Goal: Task Accomplishment & Management: Complete application form

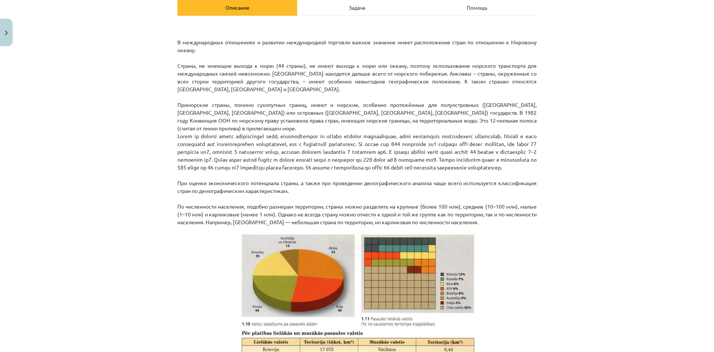
scroll to position [112, 0]
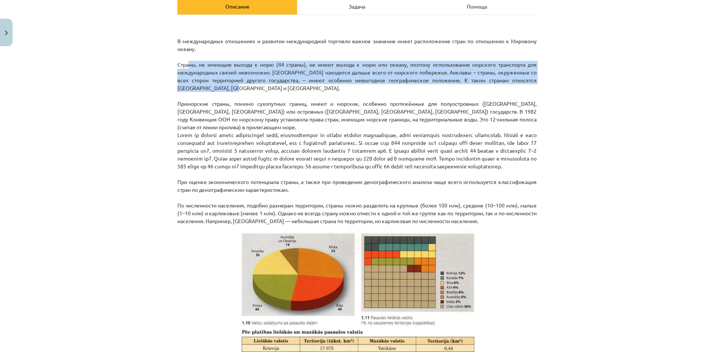
drag, startPoint x: 182, startPoint y: 64, endPoint x: 523, endPoint y: 85, distance: 341.5
click at [523, 85] on p "В международных отношениях и развитии международной торговли важное значение им…" at bounding box center [356, 123] width 359 height 203
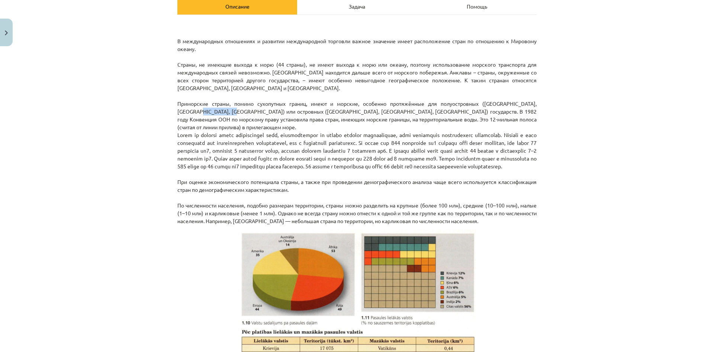
drag, startPoint x: 177, startPoint y: 108, endPoint x: 214, endPoint y: 109, distance: 36.9
click at [214, 109] on p "В международных отношениях и развитии международной торговли важное значение им…" at bounding box center [356, 123] width 359 height 203
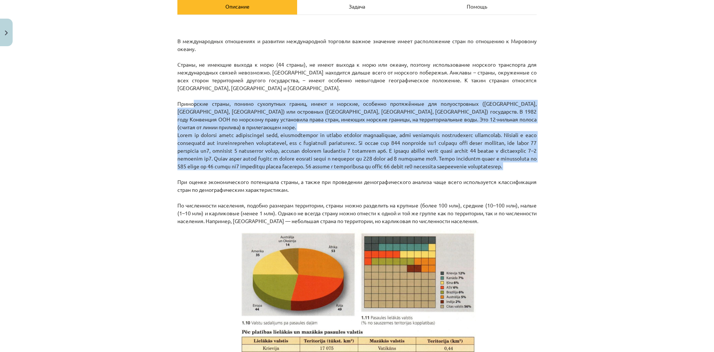
drag, startPoint x: 189, startPoint y: 102, endPoint x: 642, endPoint y: 177, distance: 459.8
click at [642, 177] on div "Тема: География I - 10 класс. Тестовый материал для 1-го класса. #5 Тема 3. Обр…" at bounding box center [357, 176] width 714 height 352
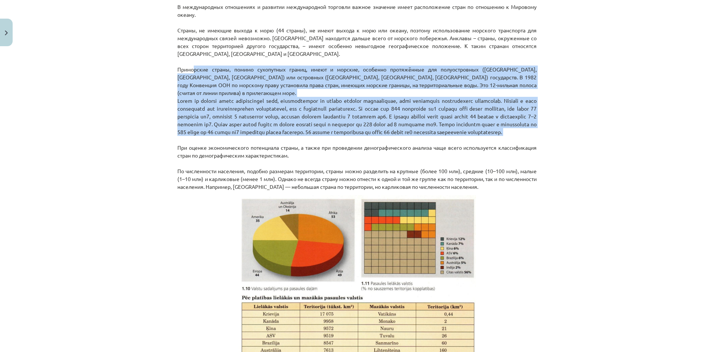
scroll to position [149, 0]
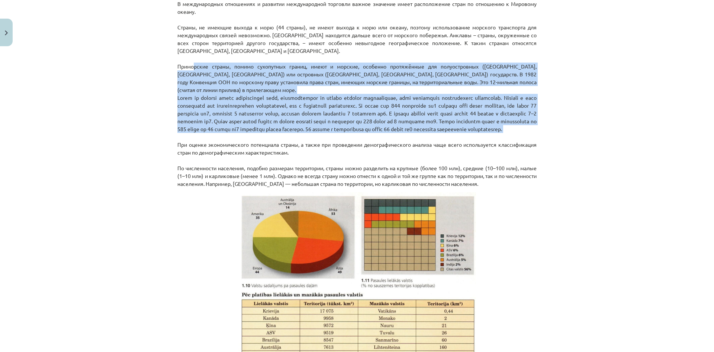
click at [180, 94] on font at bounding box center [356, 113] width 359 height 38
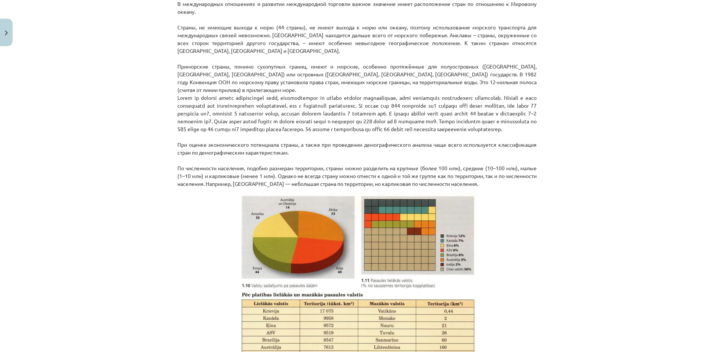
drag, startPoint x: 175, startPoint y: 90, endPoint x: 609, endPoint y: 130, distance: 436.1
click at [609, 130] on div "Тема: География I - 10 класс. Тестовый материал для 1-го класса. #5 Тема 3. Обр…" at bounding box center [357, 176] width 714 height 352
click at [278, 112] on font at bounding box center [356, 113] width 359 height 38
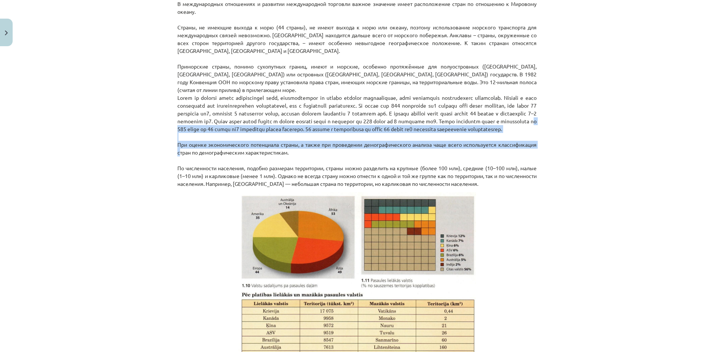
drag, startPoint x: 347, startPoint y: 118, endPoint x: 153, endPoint y: 151, distance: 197.0
click at [153, 151] on div "Тема: География I - 10 класс. Тестовый материал для 1-го класса. #5 Тема 3. Обр…" at bounding box center [357, 176] width 714 height 352
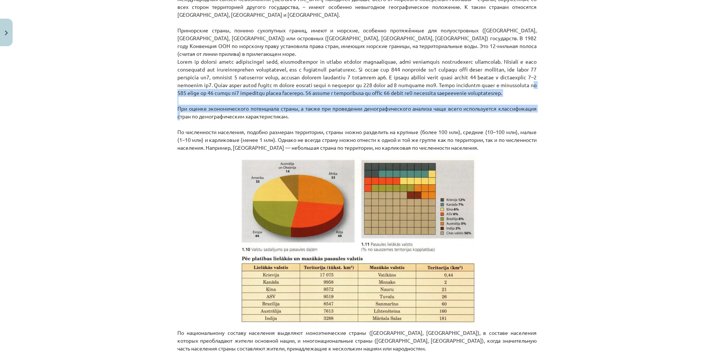
scroll to position [186, 0]
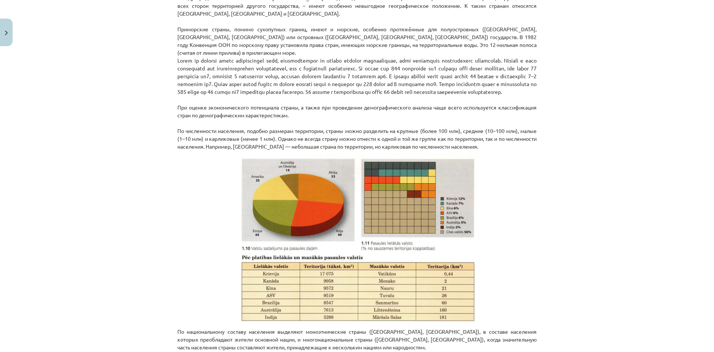
click at [200, 74] on font at bounding box center [356, 76] width 359 height 38
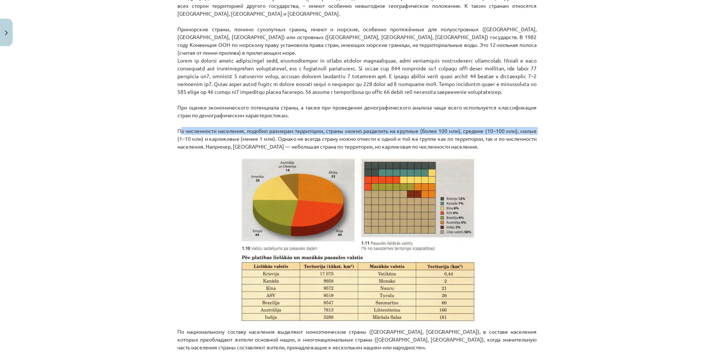
drag, startPoint x: 164, startPoint y: 129, endPoint x: 550, endPoint y: 129, distance: 386.2
click at [550, 129] on div "Тема: География I - 10 класс. Тестовый материал для 1-го класса. #5 Тема 3. Обр…" at bounding box center [357, 176] width 714 height 352
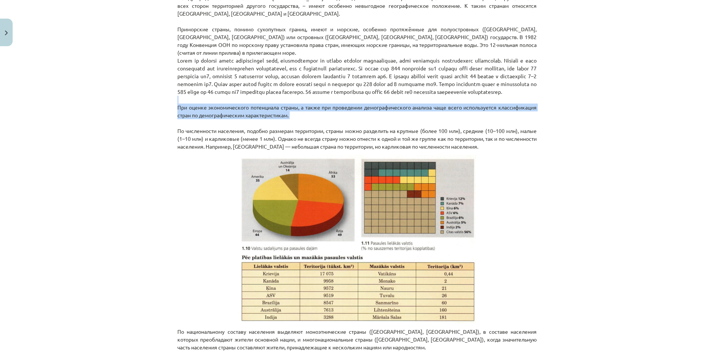
drag, startPoint x: 511, startPoint y: 123, endPoint x: 25, endPoint y: 102, distance: 485.6
click at [25, 102] on div "Тема: География I - 10 класс. Тестовый материал для 1-го класса. #5 Тема 3. Обр…" at bounding box center [357, 176] width 714 height 352
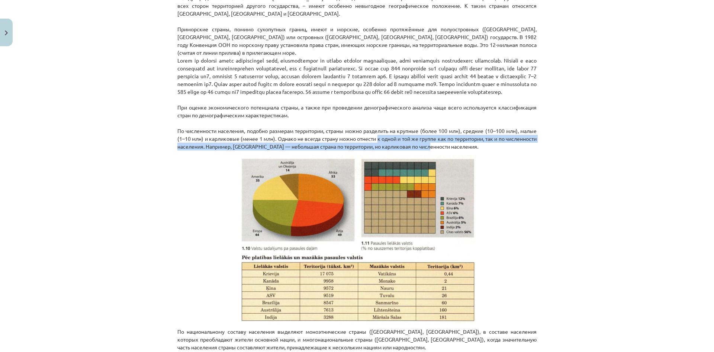
drag, startPoint x: 388, startPoint y: 135, endPoint x: 461, endPoint y: 149, distance: 73.6
click at [461, 149] on p "В международных отношениях и развитии международной торговли важное значение им…" at bounding box center [356, 48] width 359 height 203
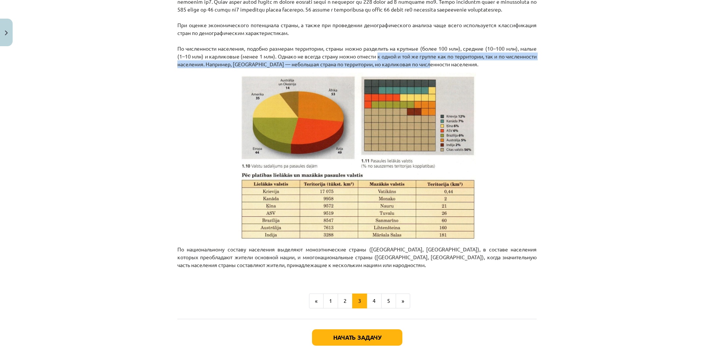
scroll to position [298, 0]
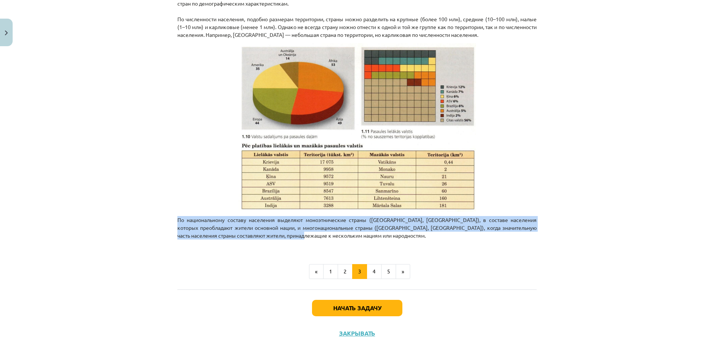
drag, startPoint x: 156, startPoint y: 221, endPoint x: 393, endPoint y: 238, distance: 236.9
click at [393, 238] on div "Тема: География I - 10 класс. Тестовый материал для 1-го класса. #5 Тема 3. Обр…" at bounding box center [357, 176] width 714 height 352
click at [373, 269] on font "4" at bounding box center [374, 271] width 3 height 7
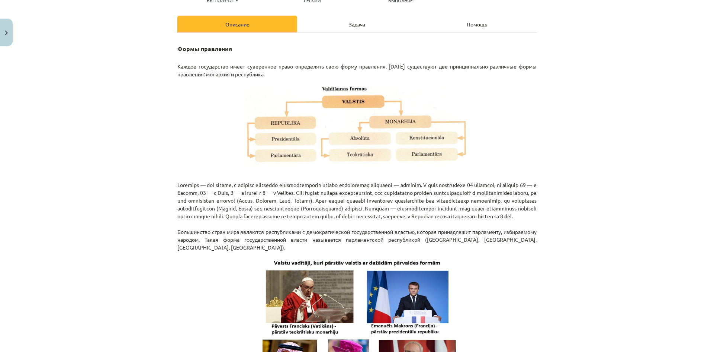
scroll to position [96, 0]
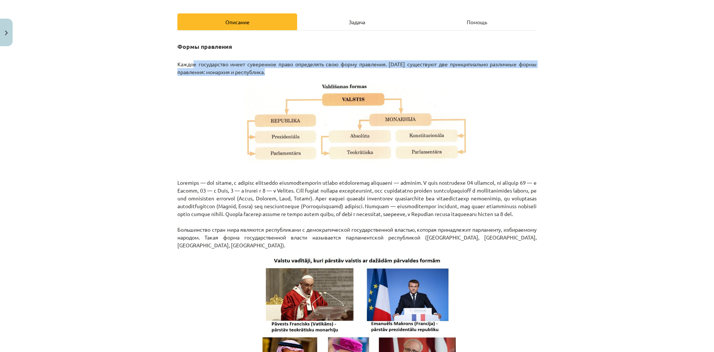
drag, startPoint x: 196, startPoint y: 66, endPoint x: 262, endPoint y: 68, distance: 66.3
click at [262, 68] on font "Каждое государство имеет суверенное право определять свою форму правления. Сего…" at bounding box center [356, 68] width 359 height 15
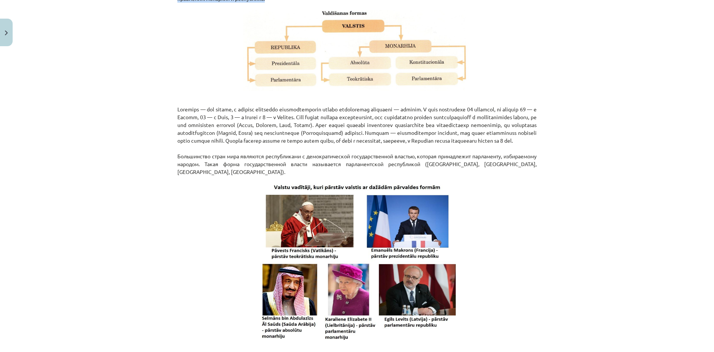
scroll to position [170, 0]
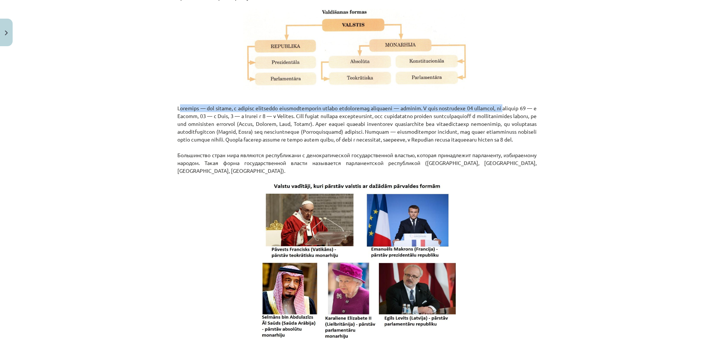
drag, startPoint x: 209, startPoint y: 112, endPoint x: 550, endPoint y: 111, distance: 340.8
click at [550, 111] on div "Тема: География I - 10 класс. Тестовый материал для 1-го класса. #5 Тема 3. Обр…" at bounding box center [357, 176] width 714 height 352
drag, startPoint x: 159, startPoint y: 118, endPoint x: 533, endPoint y: 145, distance: 375.7
click at [533, 145] on div "Тема: География I - 10 класс. Тестовый материал для 1-го класса. #5 Тема 3. Обр…" at bounding box center [357, 176] width 714 height 352
click at [212, 136] on font at bounding box center [356, 124] width 359 height 38
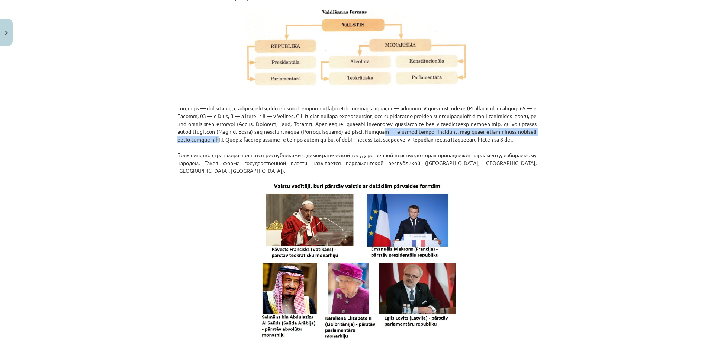
drag, startPoint x: 240, startPoint y: 138, endPoint x: 418, endPoint y: 137, distance: 177.9
click at [418, 137] on font at bounding box center [356, 124] width 359 height 38
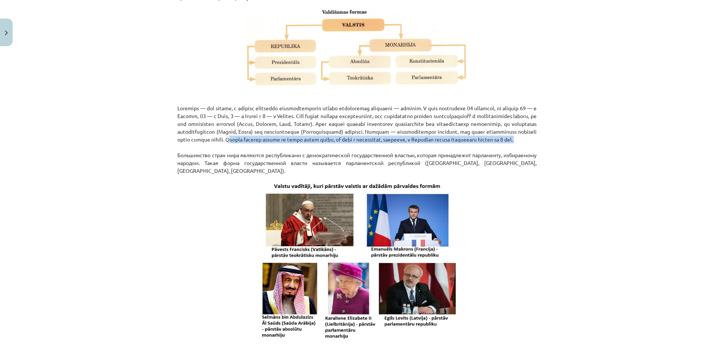
drag, startPoint x: 435, startPoint y: 141, endPoint x: 463, endPoint y: 157, distance: 32.5
click at [463, 157] on p "Большинство стран мира являются республиками с демократической государственной …" at bounding box center [356, 135] width 359 height 78
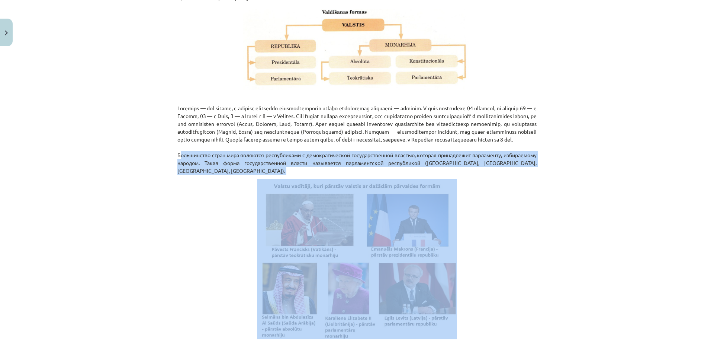
drag, startPoint x: 175, startPoint y: 163, endPoint x: 626, endPoint y: 175, distance: 451.9
click at [626, 175] on div "Тема: География I - 10 класс. Тестовый материал для 1-го класса. #5 Тема 3. Обр…" at bounding box center [357, 176] width 714 height 352
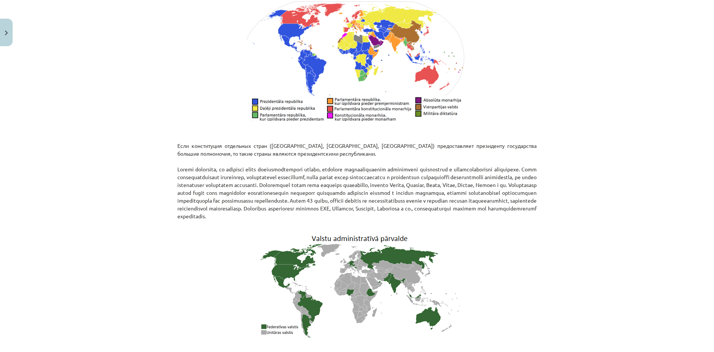
scroll to position [543, 0]
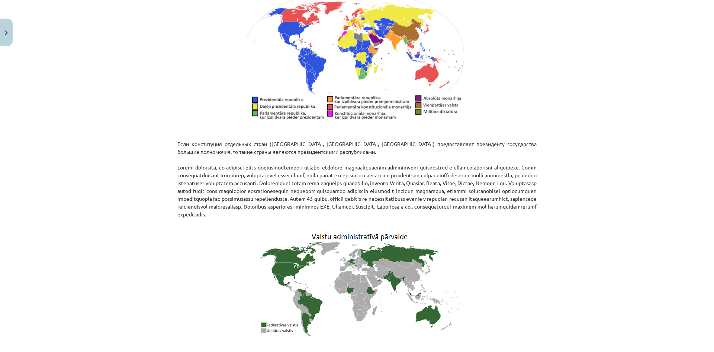
drag, startPoint x: 166, startPoint y: 136, endPoint x: 647, endPoint y: 224, distance: 488.6
click at [647, 224] on div "Тема: География I - 10 класс. Тестовый материал для 1-го класса. #5 Тема 3. Обр…" at bounding box center [357, 176] width 714 height 352
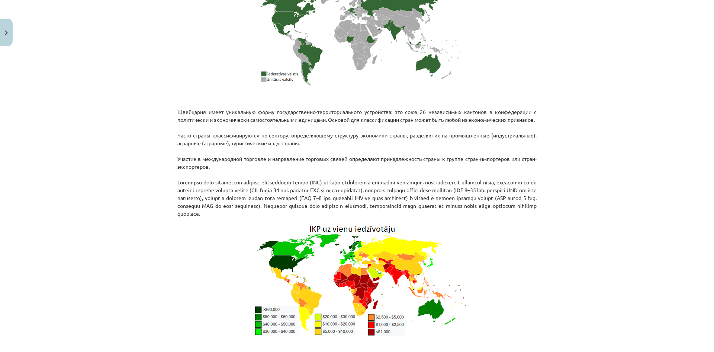
scroll to position [803, 0]
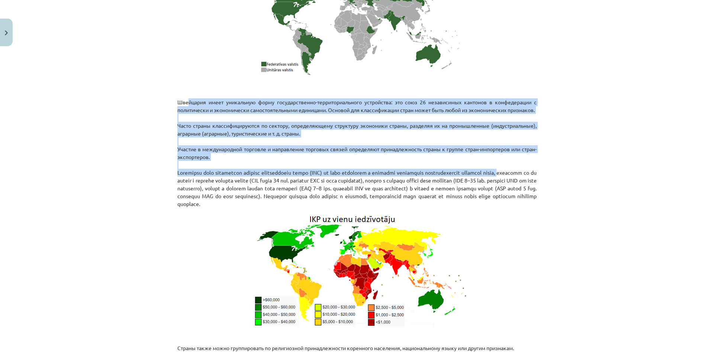
drag, startPoint x: 182, startPoint y: 108, endPoint x: 607, endPoint y: 187, distance: 433.0
click at [607, 187] on div "Тема: География I - 10 класс. Тестовый материал для 1-го класса. #5 Тема 3. Обр…" at bounding box center [357, 176] width 714 height 352
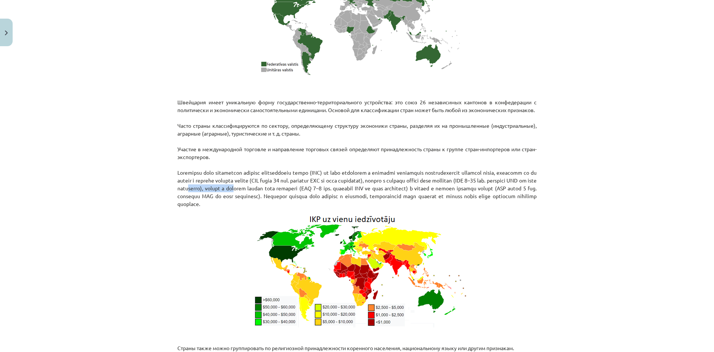
drag, startPoint x: 309, startPoint y: 205, endPoint x: 361, endPoint y: 206, distance: 51.7
click at [361, 206] on p "Швейцария имеет уникальную форму государственно-территориального устройства: эт…" at bounding box center [356, 145] width 359 height 125
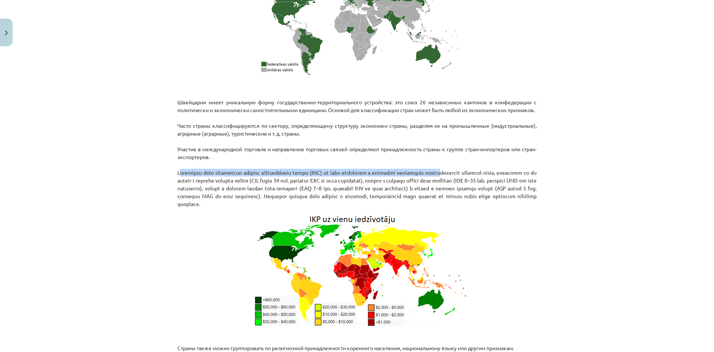
drag, startPoint x: 167, startPoint y: 182, endPoint x: 479, endPoint y: 189, distance: 312.2
click at [474, 188] on div "Тема: География I - 10 класс. Тестовый материал для 1-го класса. #5 Тема 3. Обр…" at bounding box center [357, 176] width 714 height 352
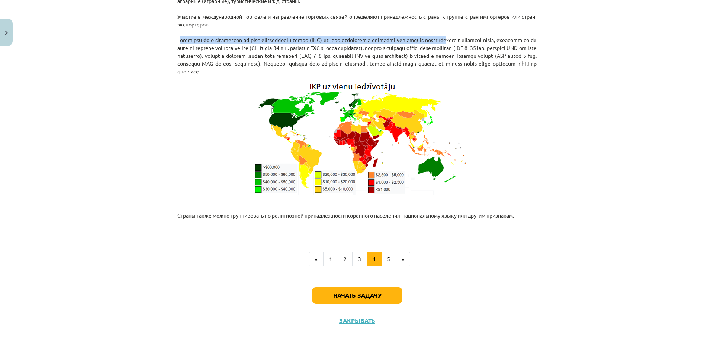
scroll to position [951, 0]
drag, startPoint x: 387, startPoint y: 261, endPoint x: 220, endPoint y: 245, distance: 167.4
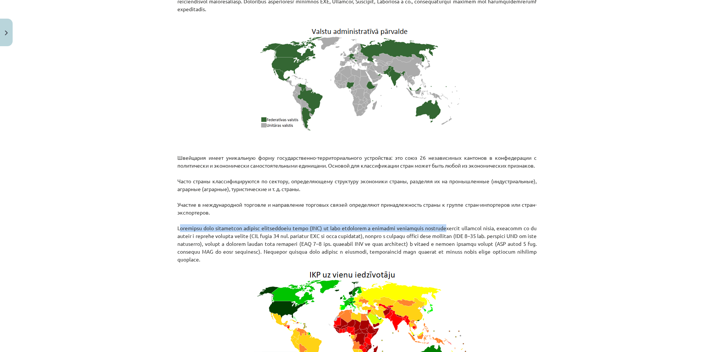
scroll to position [765, 0]
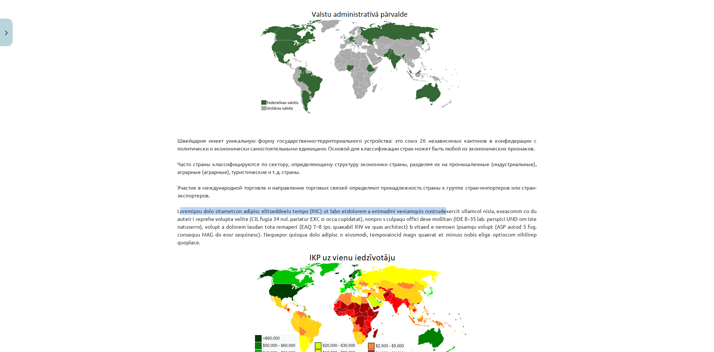
drag, startPoint x: 167, startPoint y: 144, endPoint x: 559, endPoint y: 185, distance: 394.7
click at [559, 185] on div "Тема: География I - 10 класс. Тестовый материал для 1-го класса. #5 Тема 3. Обр…" at bounding box center [357, 176] width 714 height 352
drag, startPoint x: 180, startPoint y: 205, endPoint x: 255, endPoint y: 211, distance: 75.4
click at [255, 211] on p "Швейцария имеет уникальную форму государственно-территориального устройства: эт…" at bounding box center [356, 183] width 359 height 125
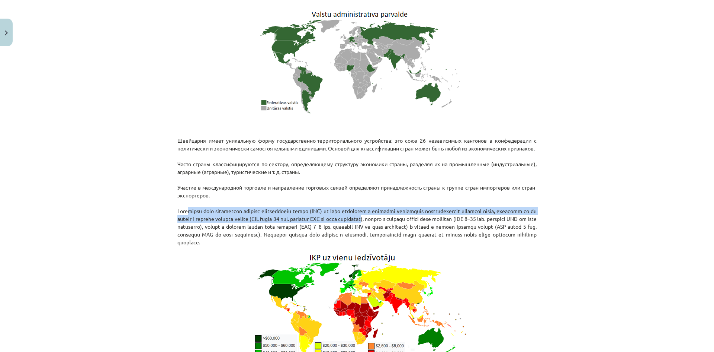
drag, startPoint x: 184, startPoint y: 228, endPoint x: 446, endPoint y: 232, distance: 261.6
click at [446, 232] on font at bounding box center [356, 226] width 359 height 38
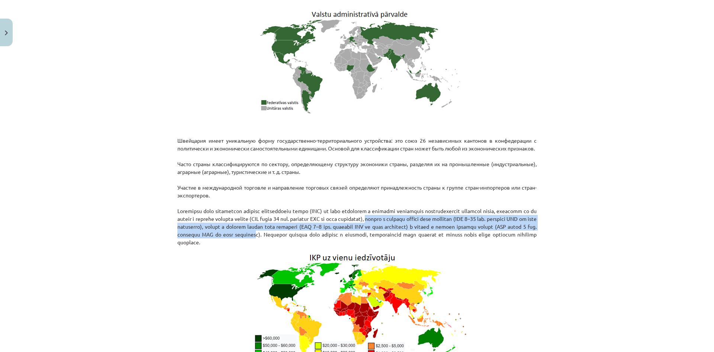
drag, startPoint x: 451, startPoint y: 233, endPoint x: 432, endPoint y: 252, distance: 26.8
click at [432, 246] on p "Швейцария имеет уникальную форму государственно-территориального устройства: эт…" at bounding box center [356, 183] width 359 height 125
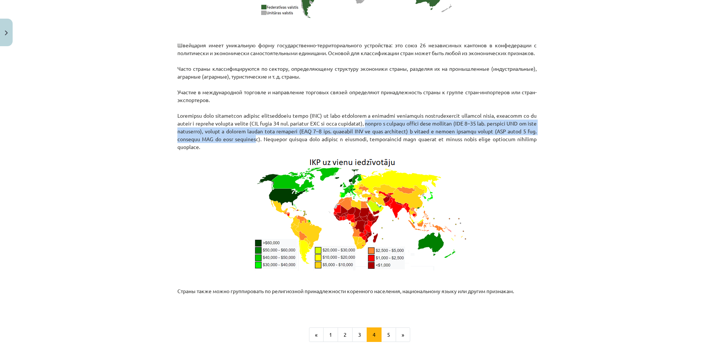
scroll to position [876, 0]
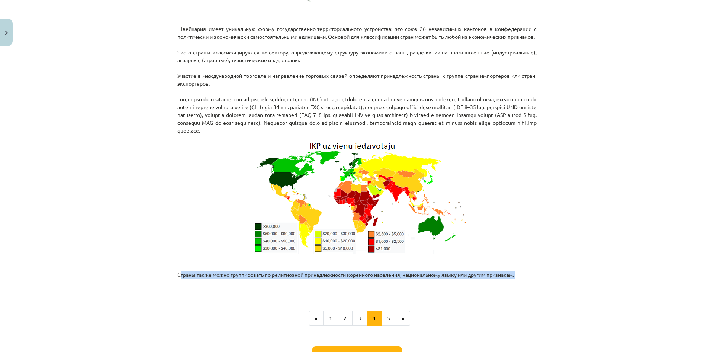
drag, startPoint x: 166, startPoint y: 289, endPoint x: 570, endPoint y: 296, distance: 404.5
click at [570, 296] on div "Тема: География I - 10 класс. Тестовый материал для 1-го класса. #5 Тема 3. Обр…" at bounding box center [357, 176] width 714 height 352
click at [388, 326] on button "5" at bounding box center [388, 318] width 15 height 15
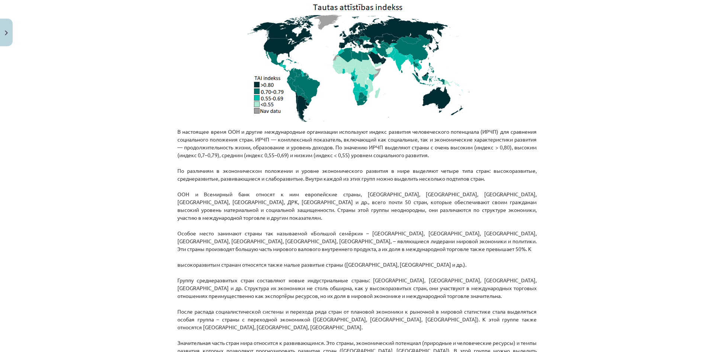
scroll to position [170, 0]
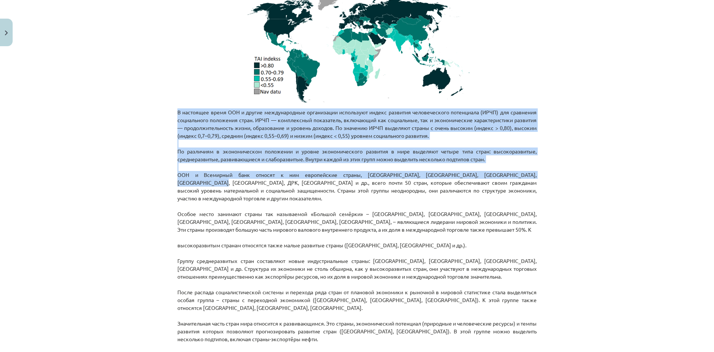
drag, startPoint x: 176, startPoint y: 115, endPoint x: 579, endPoint y: 173, distance: 407.1
click at [579, 173] on div "Тема: География I - 10 класс. Тестовый материал для 1-го класса. #5 Тема 3. Обр…" at bounding box center [357, 176] width 714 height 352
click at [221, 159] on font "По различиям в экономическом положении и уровне экономического развития в мире …" at bounding box center [356, 155] width 359 height 15
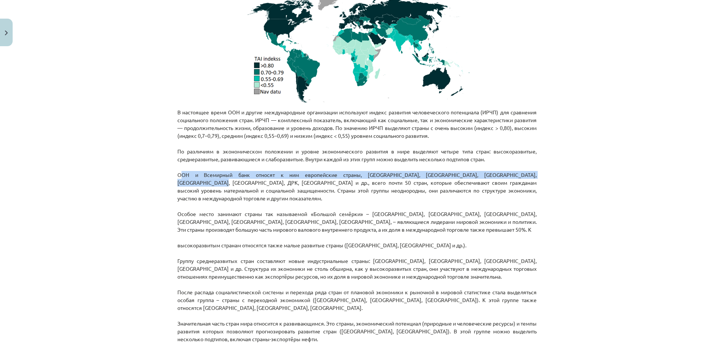
drag, startPoint x: 161, startPoint y: 172, endPoint x: 557, endPoint y: 172, distance: 395.9
click at [557, 172] on div "Тема: География I - 10 класс. Тестовый материал для 1-го класса. #5 Тема 3. Обр…" at bounding box center [357, 176] width 714 height 352
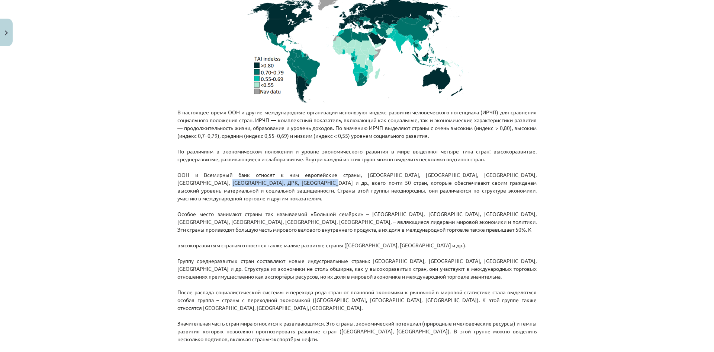
drag, startPoint x: 177, startPoint y: 181, endPoint x: 276, endPoint y: 185, distance: 98.7
click at [276, 185] on font "ООН и Всемирный банк относят к ним европейские страны, США, Японию, Канаду, Авс…" at bounding box center [356, 186] width 359 height 30
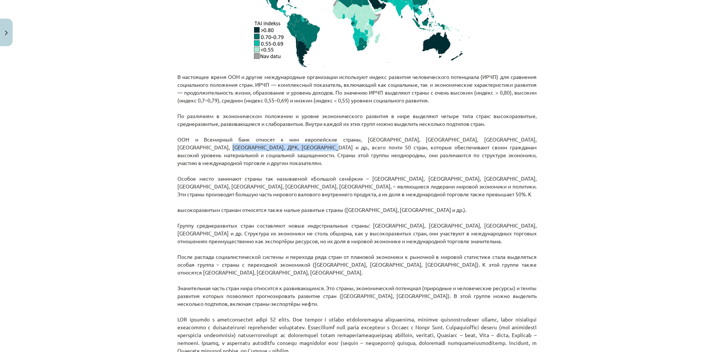
scroll to position [208, 0]
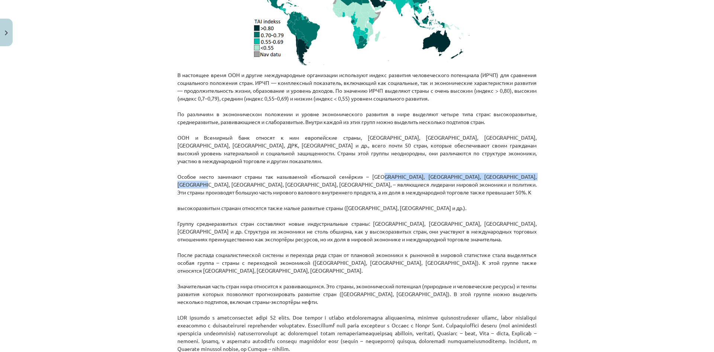
drag, startPoint x: 176, startPoint y: 174, endPoint x: 367, endPoint y: 164, distance: 191.1
click at [367, 164] on p "В настоящее время ООН и другие международные организации используют индекс разв…" at bounding box center [356, 282] width 359 height 422
click at [354, 173] on font "Особое место занимают страны так называемой «Большой семёрки» – США, Япония, Ге…" at bounding box center [356, 184] width 359 height 22
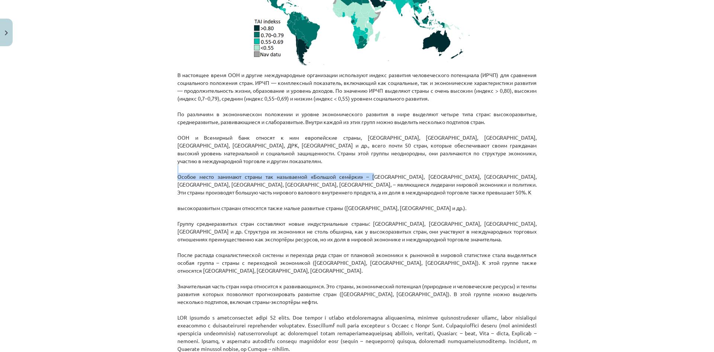
drag, startPoint x: 354, startPoint y: 169, endPoint x: 356, endPoint y: 165, distance: 4.3
click at [380, 157] on p "В настоящее время ООН и другие международные организации используют индекс разв…" at bounding box center [356, 282] width 359 height 422
drag, startPoint x: 196, startPoint y: 192, endPoint x: 311, endPoint y: 189, distance: 115.4
click at [311, 189] on p "В настоящее время ООН и другие международные организации используют индекс разв…" at bounding box center [356, 282] width 359 height 422
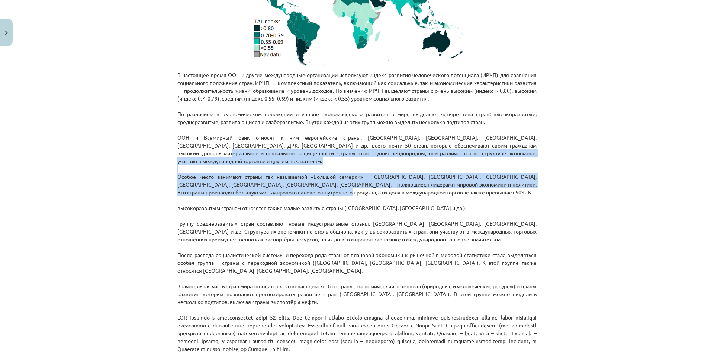
drag, startPoint x: 287, startPoint y: 179, endPoint x: 33, endPoint y: 149, distance: 255.6
click at [33, 149] on div "Тема: География I - 10 класс. Тестовый материал для 1-го класса. #5 Тема 3. Обр…" at bounding box center [357, 176] width 714 height 352
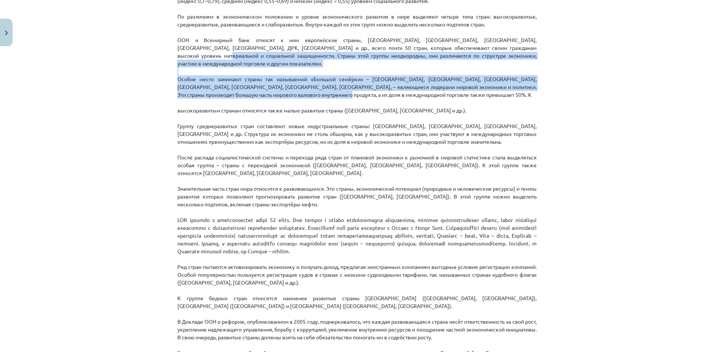
scroll to position [319, 0]
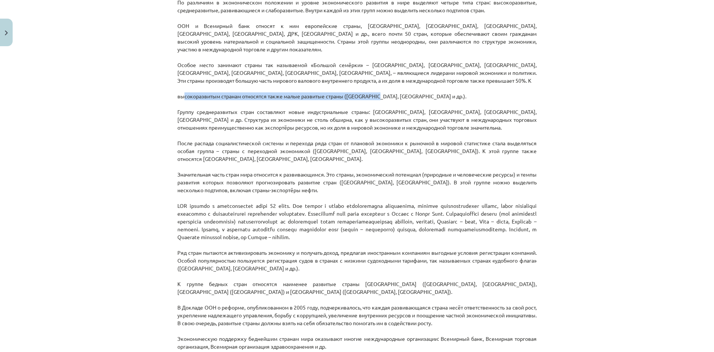
drag, startPoint x: 189, startPoint y: 91, endPoint x: 371, endPoint y: 88, distance: 182.3
click at [371, 93] on font "высокоразвитым странам относятся также малые развитые страны (Сингапур, Южная К…" at bounding box center [321, 96] width 289 height 7
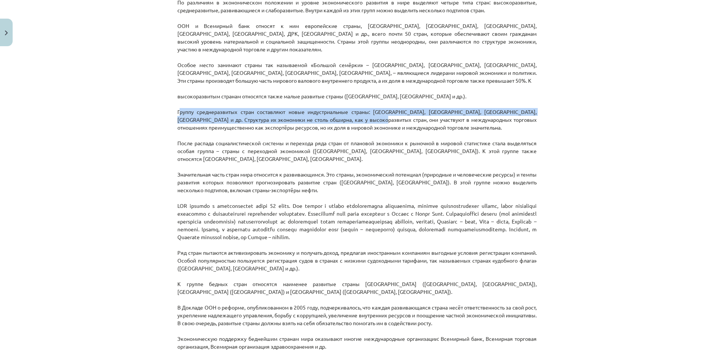
drag, startPoint x: 172, startPoint y: 102, endPoint x: 135, endPoint y: 150, distance: 60.5
click at [355, 113] on div "10 XP Вы получите Легкий 85 выполняет Описание Задача Помощь Индекс развития че…" at bounding box center [357, 348] width 368 height 1236
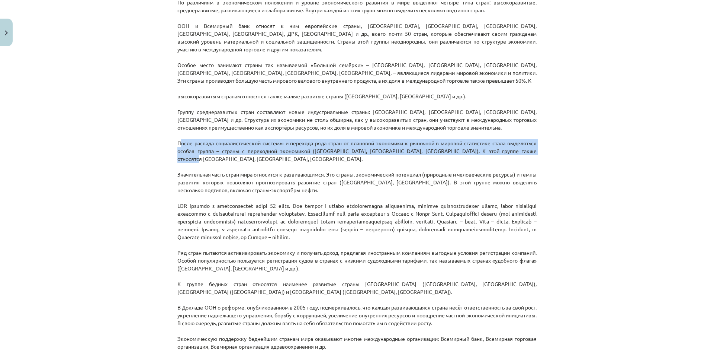
drag, startPoint x: 167, startPoint y: 133, endPoint x: 559, endPoint y: 143, distance: 392.7
click at [559, 143] on div "Тема: География I - 10 класс. Тестовый материал для 1-го класса. #5 Тема 3. Обр…" at bounding box center [357, 176] width 714 height 352
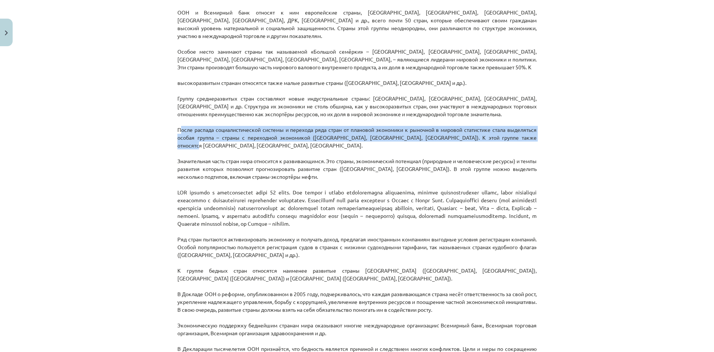
scroll to position [356, 0]
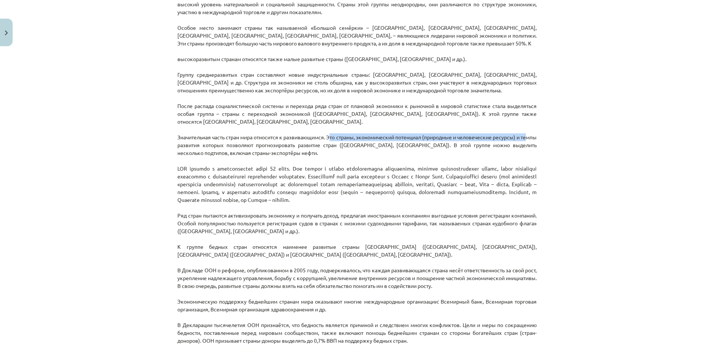
drag, startPoint x: 192, startPoint y: 129, endPoint x: 333, endPoint y: 120, distance: 141.7
click at [333, 134] on font "Значительная часть стран мира относится к развивающимся. Это страны, экономичес…" at bounding box center [356, 145] width 359 height 22
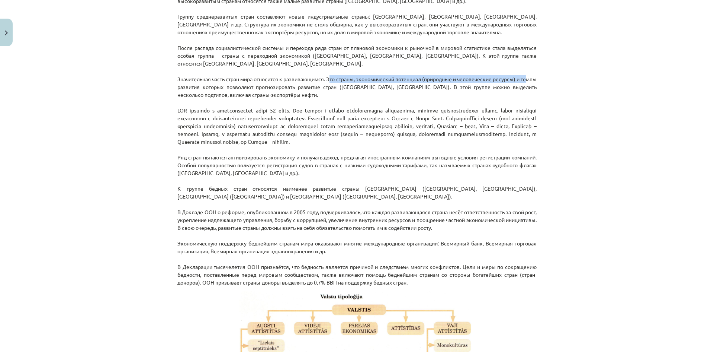
scroll to position [431, 0]
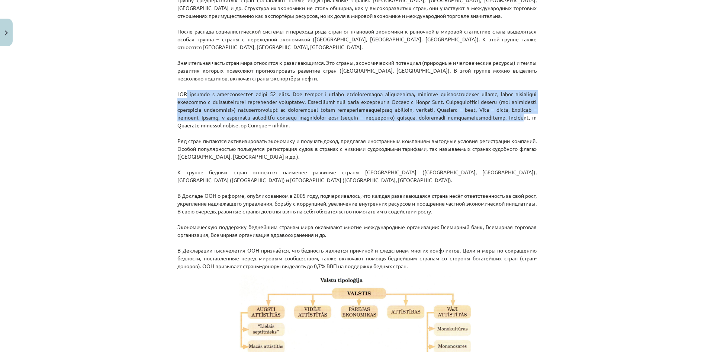
drag, startPoint x: 182, startPoint y: 76, endPoint x: 341, endPoint y: 108, distance: 161.7
click at [341, 108] on font at bounding box center [356, 109] width 359 height 38
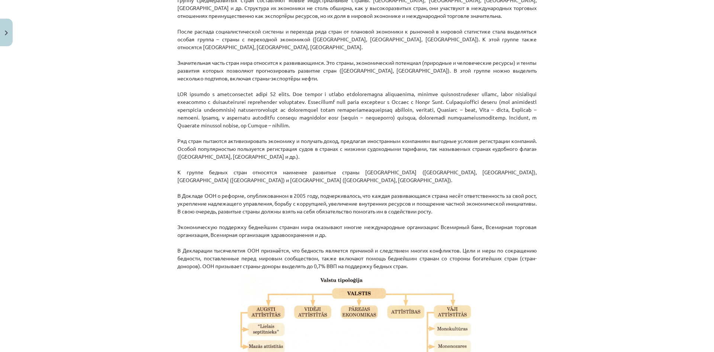
drag, startPoint x: 204, startPoint y: 118, endPoint x: 280, endPoint y: 114, distance: 76.4
click at [280, 114] on p "В настоящее время ООН и другие международные организации используют индекс разв…" at bounding box center [356, 59] width 359 height 422
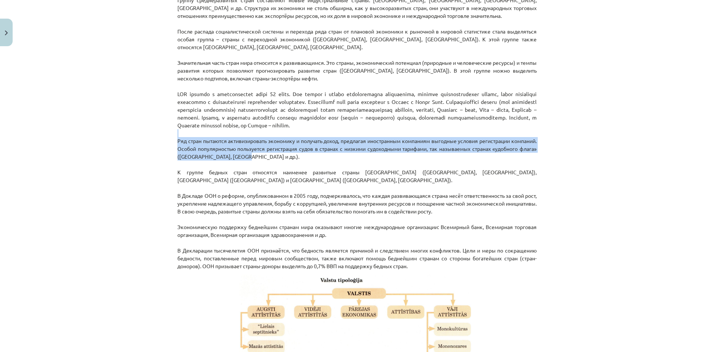
drag, startPoint x: 164, startPoint y: 118, endPoint x: 356, endPoint y: 139, distance: 192.8
click at [356, 139] on div "Тема: География I - 10 класс. Тестовый материал для 1-го класса. #5 Тема 3. Обр…" at bounding box center [357, 176] width 714 height 352
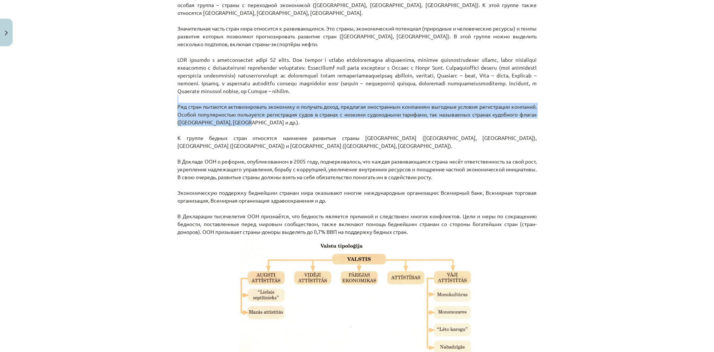
scroll to position [468, 0]
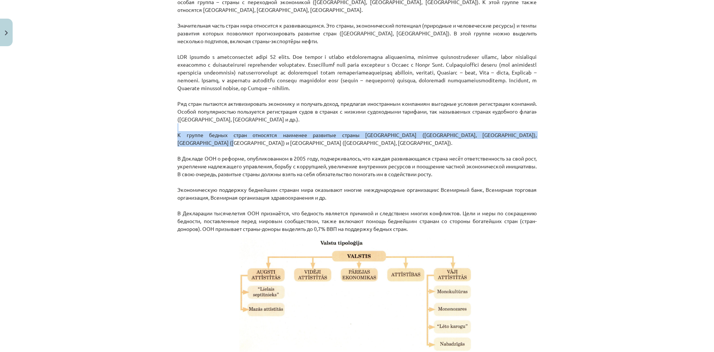
drag, startPoint x: 163, startPoint y: 126, endPoint x: 224, endPoint y: 112, distance: 62.8
click at [224, 112] on div "Тема: География I - 10 класс. Тестовый материал для 1-го класса. #5 Тема 3. Обр…" at bounding box center [357, 176] width 714 height 352
click at [328, 131] on font "К группе бедных стран относятся наименее развитые страны Африки (Сомали, Сьерра…" at bounding box center [356, 138] width 359 height 15
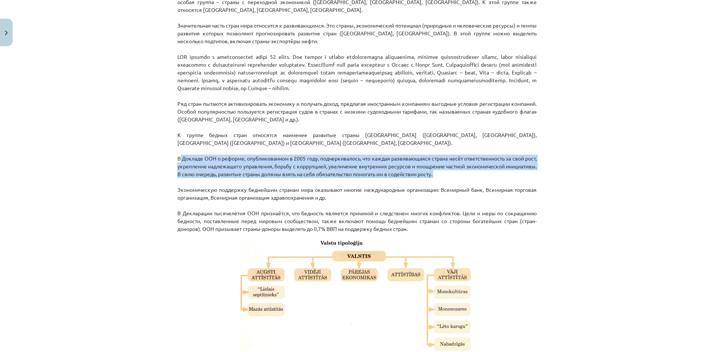
drag, startPoint x: 194, startPoint y: 149, endPoint x: 361, endPoint y: 167, distance: 168.1
click at [361, 167] on div "10 XP Вы получите Легкий 85 выполняет Описание Задача Помощь Индекс развития че…" at bounding box center [357, 199] width 368 height 1236
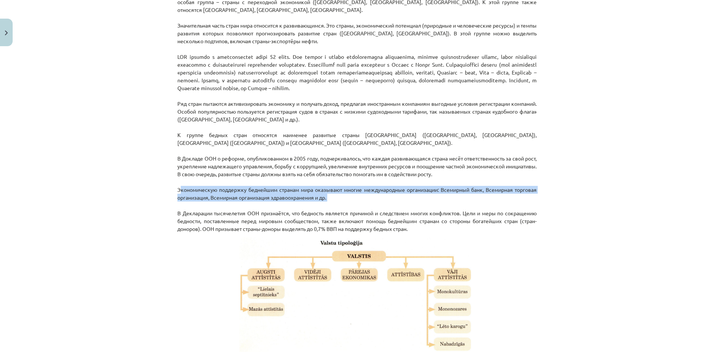
drag, startPoint x: 132, startPoint y: 170, endPoint x: 334, endPoint y: 191, distance: 203.1
click at [334, 191] on div "Тема: География I - 10 класс. Тестовый материал для 1-го класса. #5 Тема 3. Обр…" at bounding box center [357, 176] width 714 height 352
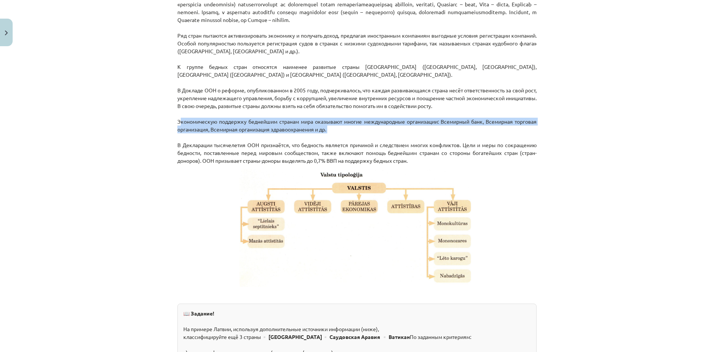
scroll to position [543, 0]
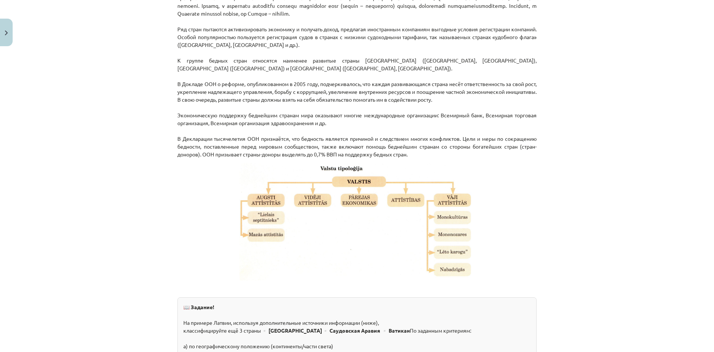
click at [365, 138] on font "В Декларации тысячелетия ООН признаётся, что бедность является причиной и следс…" at bounding box center [356, 146] width 359 height 22
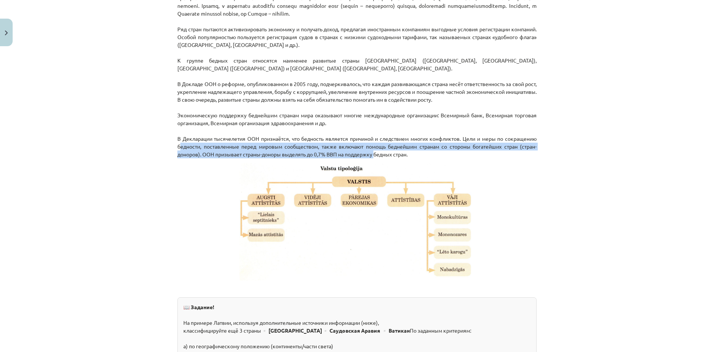
drag, startPoint x: 365, startPoint y: 138, endPoint x: 155, endPoint y: 128, distance: 210.5
click at [155, 128] on div "Тема: География I - 10 класс. Тестовый материал для 1-го класса. #5 Тема 3. Обр…" at bounding box center [357, 176] width 714 height 352
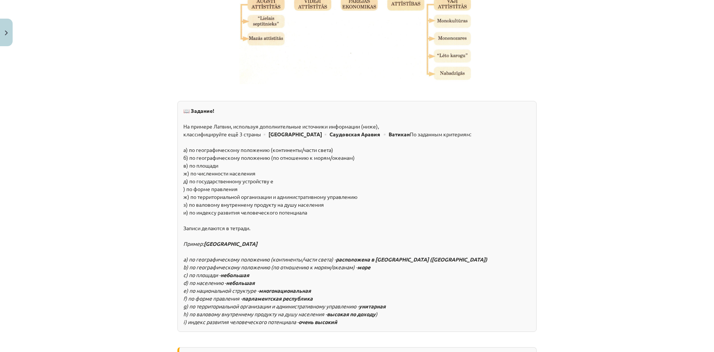
scroll to position [766, 0]
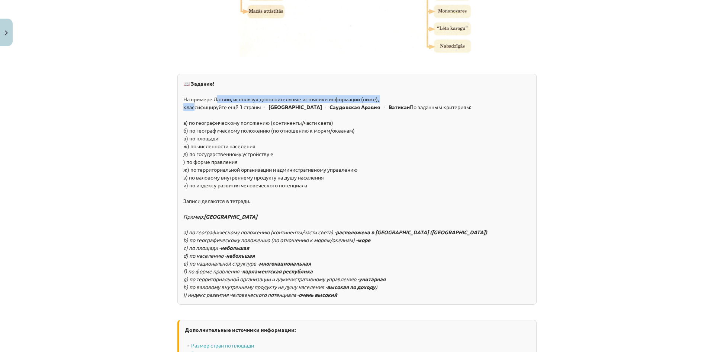
drag, startPoint x: 190, startPoint y: 89, endPoint x: 209, endPoint y: 81, distance: 20.3
click at [209, 81] on div "📖 Задание! На примере Латвии, используя дополнительные источники информации (ни…" at bounding box center [356, 189] width 359 height 231
click at [208, 96] on font "На примере Латвии, используя дополнительные источники информации (ниже)," at bounding box center [281, 99] width 196 height 7
drag, startPoint x: 186, startPoint y: 101, endPoint x: 381, endPoint y: 163, distance: 205.5
click at [374, 158] on div "📖 Задание! На примере Латвии, используя дополнительные источники информации (ни…" at bounding box center [356, 189] width 359 height 231
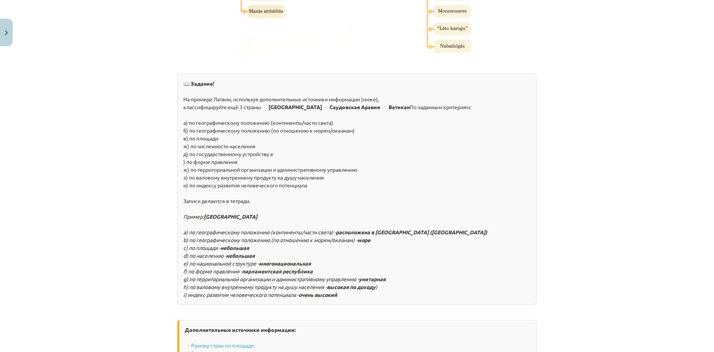
click at [382, 164] on div "📖 Задание! На примере Латвии, используя дополнительные источники информации (ни…" at bounding box center [356, 189] width 359 height 231
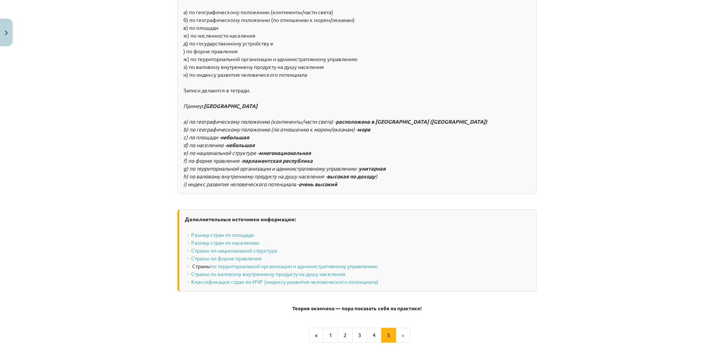
scroll to position [877, 0]
drag, startPoint x: 245, startPoint y: 113, endPoint x: 326, endPoint y: 106, distance: 80.7
click at [326, 117] on font "a) по географическому положению (континенты/части света) -" at bounding box center [259, 120] width 153 height 7
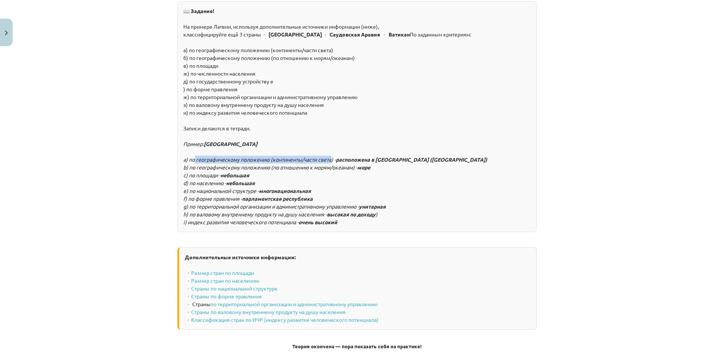
scroll to position [840, 0]
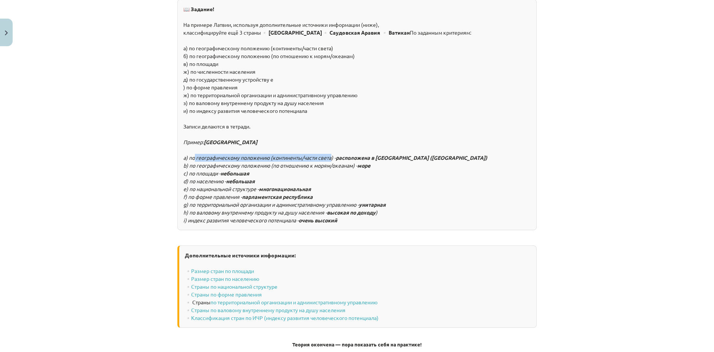
drag, startPoint x: 186, startPoint y: 150, endPoint x: 355, endPoint y: 153, distance: 168.9
click at [355, 153] on div "📖 Задание! На примере Латвии, используя дополнительные источники информации (ни…" at bounding box center [356, 114] width 359 height 231
drag, startPoint x: 183, startPoint y: 159, endPoint x: 215, endPoint y: 158, distance: 32.0
click at [215, 170] on font "c) по площади -" at bounding box center [201, 173] width 37 height 7
drag, startPoint x: 185, startPoint y: 163, endPoint x: 223, endPoint y: 162, distance: 38.7
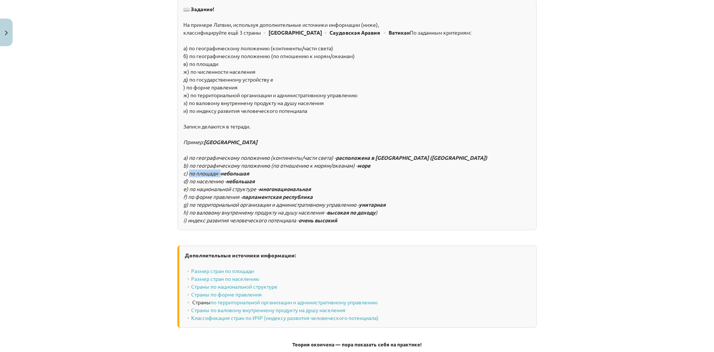
click at [223, 177] on font "d) по населению -" at bounding box center [204, 180] width 43 height 7
drag, startPoint x: 189, startPoint y: 173, endPoint x: 256, endPoint y: 172, distance: 66.6
click at [256, 185] on font "e) по национальной структуре -" at bounding box center [221, 188] width 76 height 7
drag, startPoint x: 176, startPoint y: 177, endPoint x: 238, endPoint y: 177, distance: 62.5
click at [238, 177] on div "📖 Задание! На примере Латвии, используя дополнительные источники информации (ни…" at bounding box center [356, 114] width 359 height 231
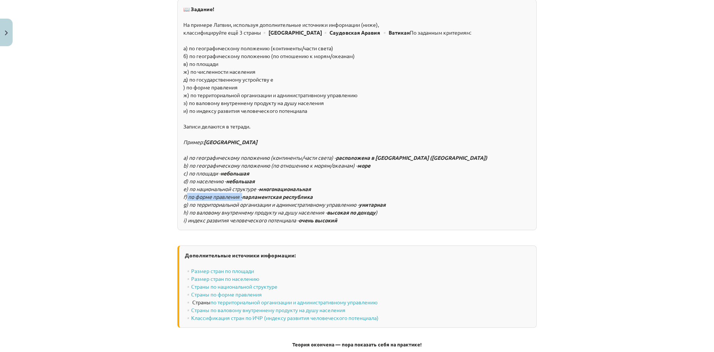
drag, startPoint x: 177, startPoint y: 190, endPoint x: 362, endPoint y: 186, distance: 185.0
click at [362, 186] on div "📖 Задание! На примере Латвии, используя дополнительные источники информации (ни…" at bounding box center [356, 114] width 359 height 231
drag, startPoint x: 231, startPoint y: 196, endPoint x: 319, endPoint y: 196, distance: 87.4
click at [319, 209] on font "h) по валовому внутреннему продукту на душу населения -" at bounding box center [255, 212] width 144 height 7
drag, startPoint x: 179, startPoint y: 206, endPoint x: 278, endPoint y: 205, distance: 98.2
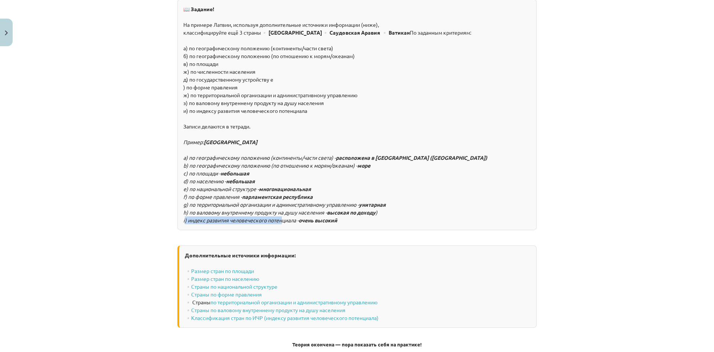
click at [278, 205] on div "📖 Задание! На примере Латвии, используя дополнительные источники информации (ни…" at bounding box center [356, 114] width 359 height 231
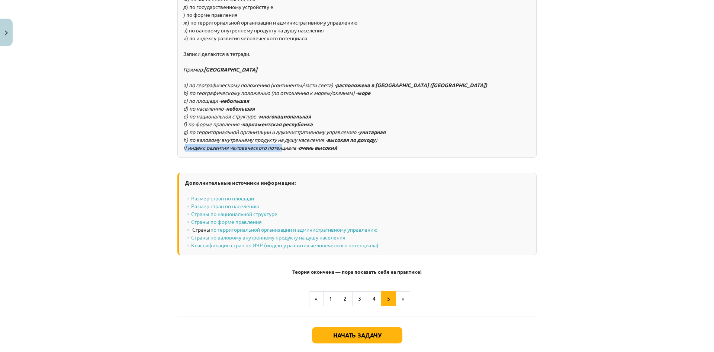
scroll to position [915, 0]
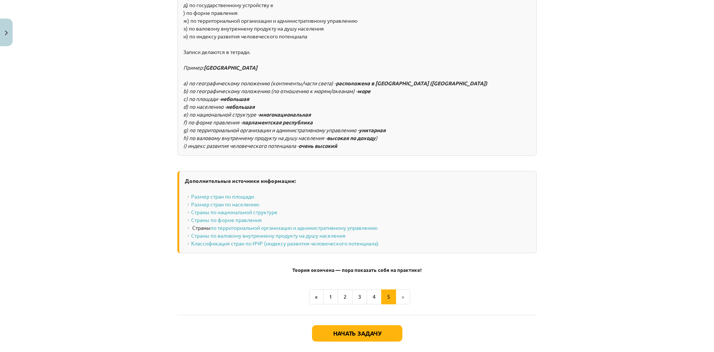
click at [400, 289] on li "»" at bounding box center [403, 296] width 14 height 15
click at [375, 329] on font "Начать задачу" at bounding box center [357, 333] width 48 height 8
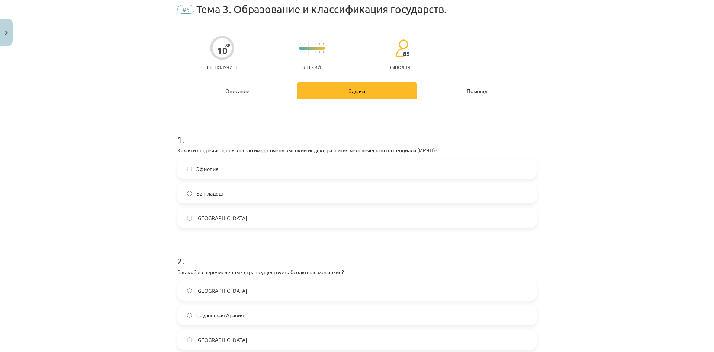
scroll to position [19, 0]
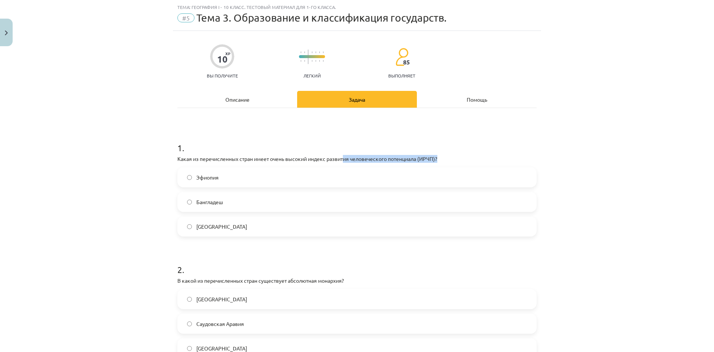
drag, startPoint x: 342, startPoint y: 156, endPoint x: 452, endPoint y: 160, distance: 110.2
click at [452, 160] on p "Какая из перечисленных стран имеет очень высокий индекс развития человеческого …" at bounding box center [356, 159] width 359 height 8
click at [125, 150] on div "Тема: География I - 10 класс. Тестовый материал для 1-го класса. #5 Тема 3. Обр…" at bounding box center [357, 176] width 714 height 352
drag, startPoint x: 180, startPoint y: 160, endPoint x: 328, endPoint y: 155, distance: 148.2
click at [328, 155] on p "Какая из перечисленных стран имеет очень высокий индекс развития человеческого …" at bounding box center [356, 159] width 359 height 8
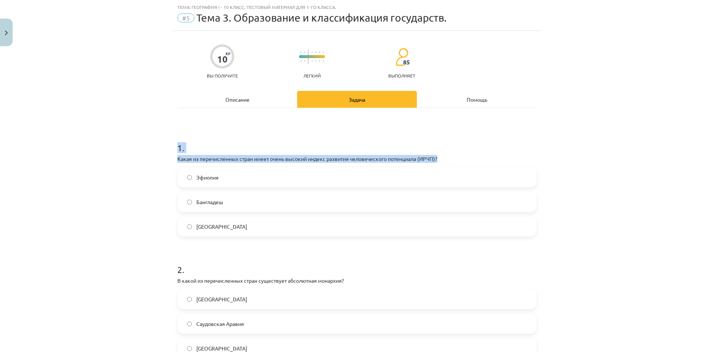
drag, startPoint x: 445, startPoint y: 159, endPoint x: 28, endPoint y: 150, distance: 416.5
click at [28, 150] on div "Тема: География I - 10 класс. Тестовый материал для 1-го класса. #5 Тема 3. Обр…" at bounding box center [357, 176] width 714 height 352
click at [177, 161] on font "Какая из перечисленных стран имеет очень высокий индекс развития человеческого …" at bounding box center [307, 158] width 260 height 7
drag, startPoint x: 169, startPoint y: 160, endPoint x: 291, endPoint y: 226, distance: 138.7
click at [291, 226] on div "Тема: География I - 10 класс. Тестовый материал для 1-го класса. #5 Тема 3. Обр…" at bounding box center [357, 176] width 714 height 352
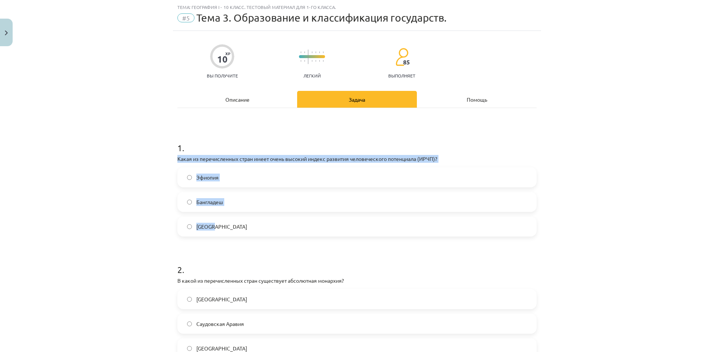
copy div "Какая из перечисленных стран имеет очень высокий индекс развития человеческого …"
click at [238, 228] on label "Латвия" at bounding box center [357, 226] width 358 height 19
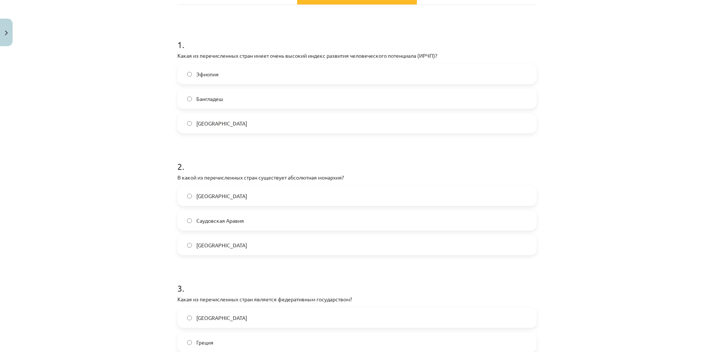
scroll to position [130, 0]
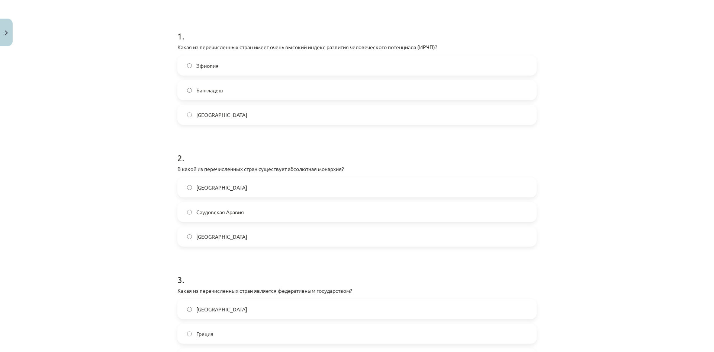
click at [333, 207] on label "Саудовская Аравия" at bounding box center [357, 211] width 358 height 19
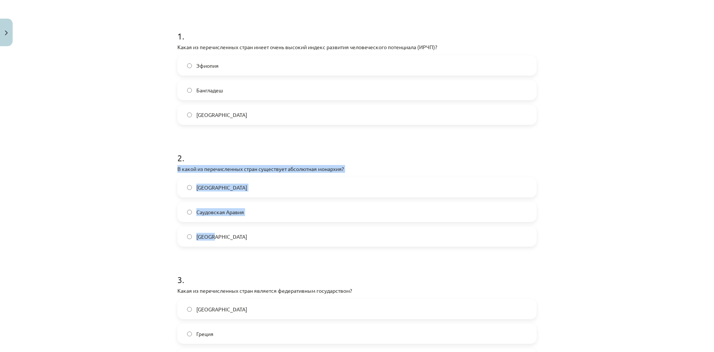
drag, startPoint x: 158, startPoint y: 164, endPoint x: 298, endPoint y: 234, distance: 156.4
click at [298, 234] on div "Тема: География I - 10 класс. Тестовый материал для 1-го класса. #5 Тема 3. Обр…" at bounding box center [357, 176] width 714 height 352
click at [146, 221] on div "Тема: География I - 10 класс. Тестовый материал для 1-го класса. #5 Тема 3. Обр…" at bounding box center [357, 176] width 714 height 352
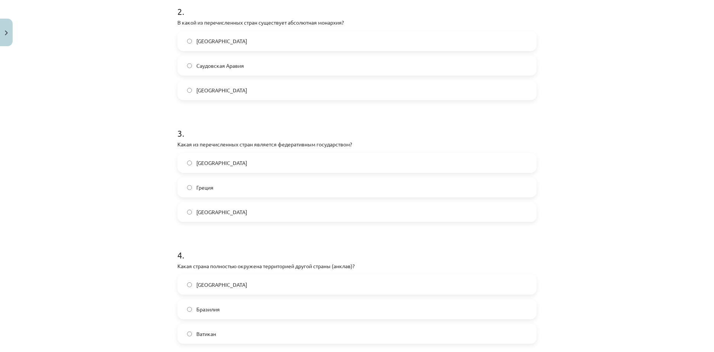
scroll to position [279, 0]
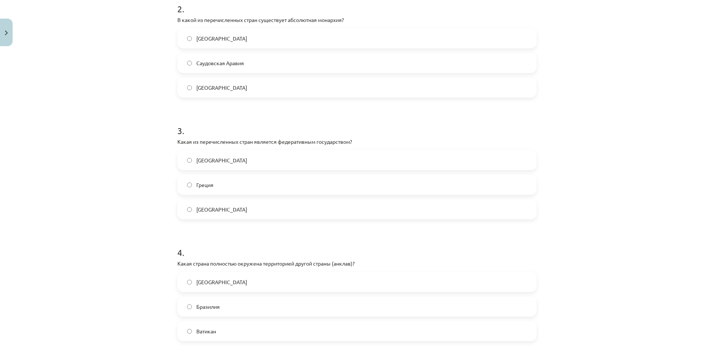
click at [225, 165] on label "Германия" at bounding box center [357, 160] width 358 height 19
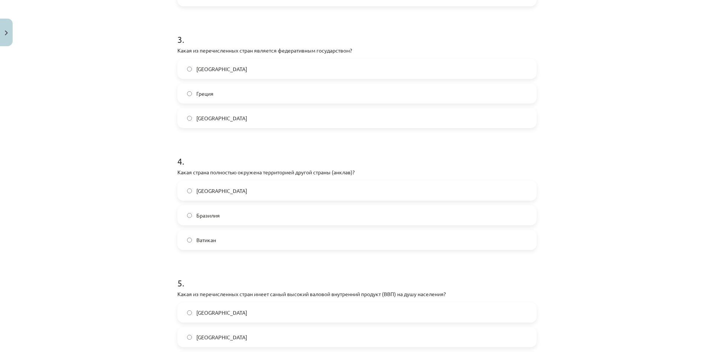
scroll to position [391, 0]
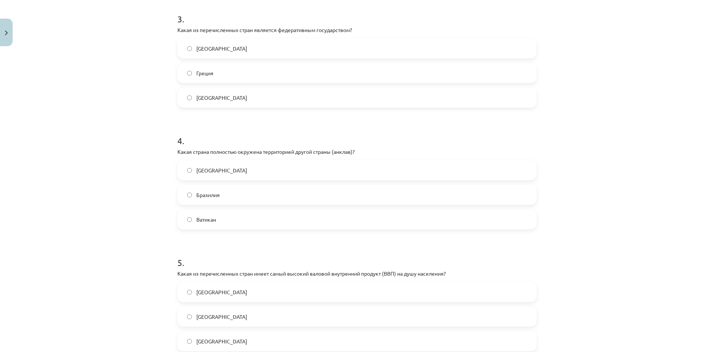
click at [248, 220] on label "Ватикан" at bounding box center [357, 219] width 358 height 19
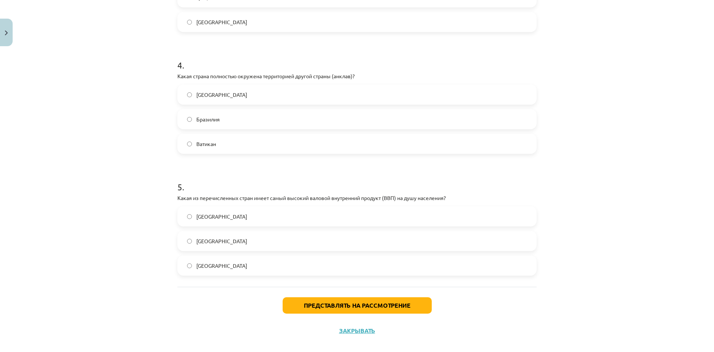
scroll to position [476, 0]
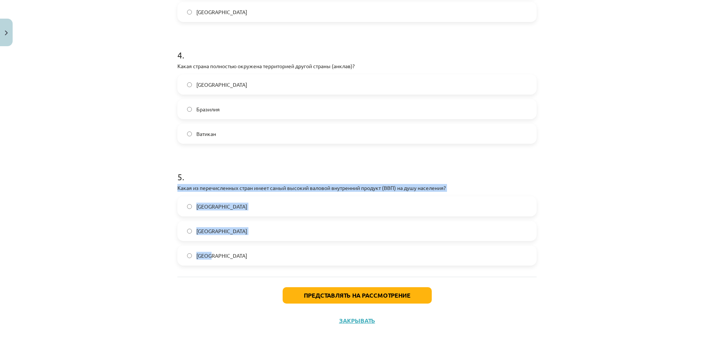
drag, startPoint x: 204, startPoint y: 207, endPoint x: 313, endPoint y: 258, distance: 121.3
click at [313, 258] on div "Тема: География I - 10 класс. Тестовый материал для 1-го класса. #5 Тема 3. Обр…" at bounding box center [357, 176] width 714 height 352
click at [197, 201] on label "США" at bounding box center [357, 206] width 358 height 19
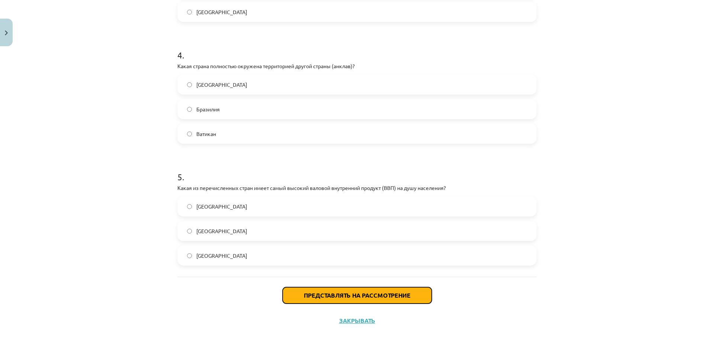
click at [415, 294] on button "Представлять на рассмотрение" at bounding box center [357, 295] width 149 height 16
click at [348, 296] on font "Представлять на рассмотрение" at bounding box center [357, 295] width 107 height 8
click at [397, 297] on font "Представлять на рассмотрение" at bounding box center [357, 295] width 107 height 8
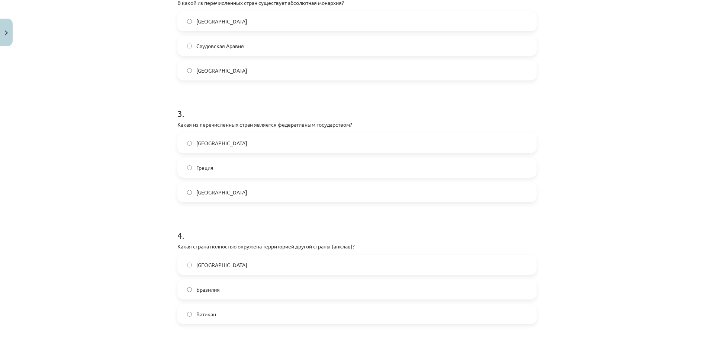
scroll to position [253, 0]
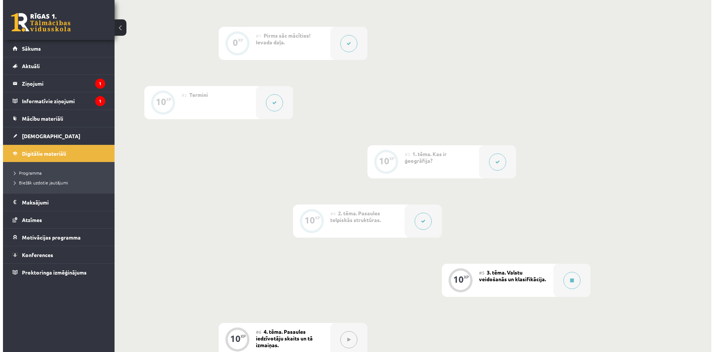
scroll to position [260, 0]
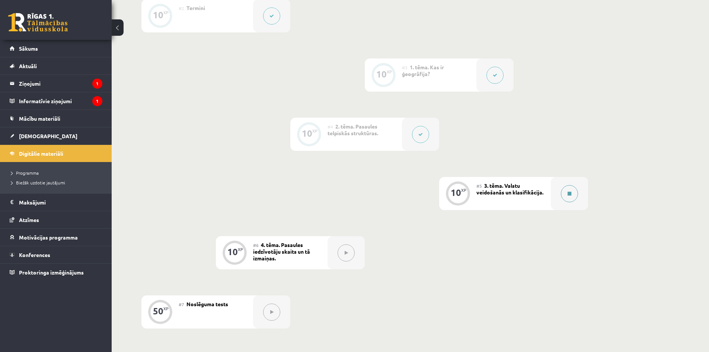
click at [572, 195] on button at bounding box center [569, 193] width 17 height 17
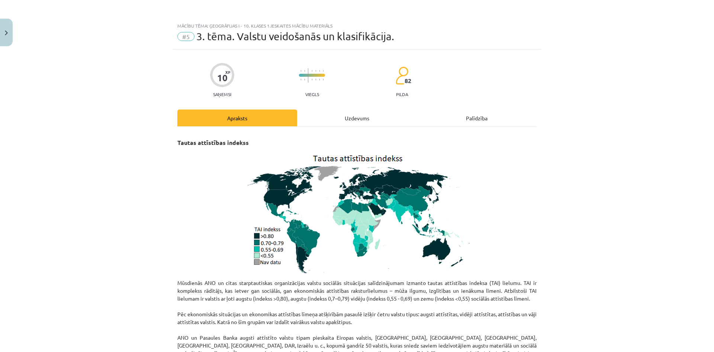
click at [372, 112] on div "Uzdevums" at bounding box center [357, 117] width 120 height 17
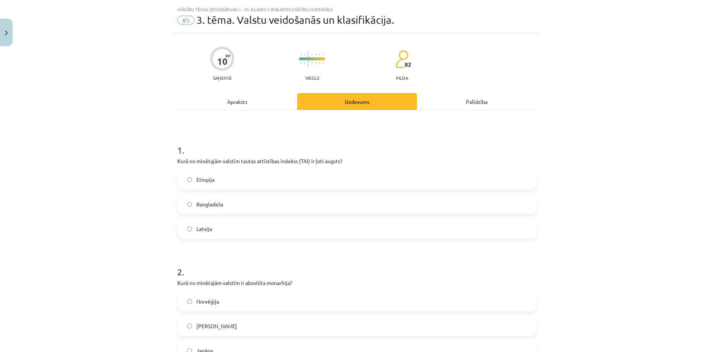
scroll to position [19, 0]
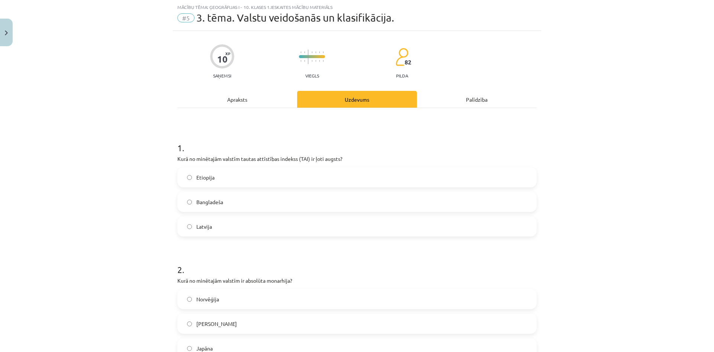
click at [297, 226] on label "Latvija" at bounding box center [357, 226] width 358 height 19
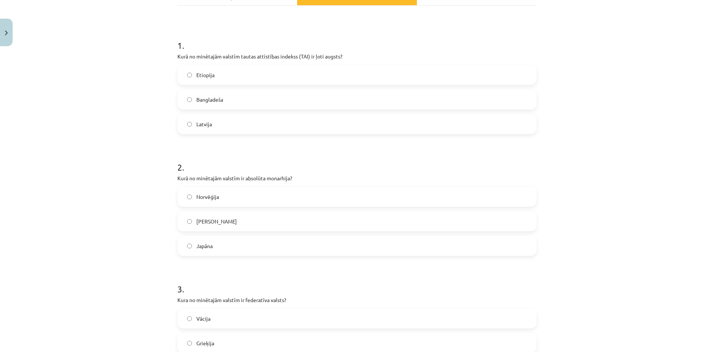
scroll to position [130, 0]
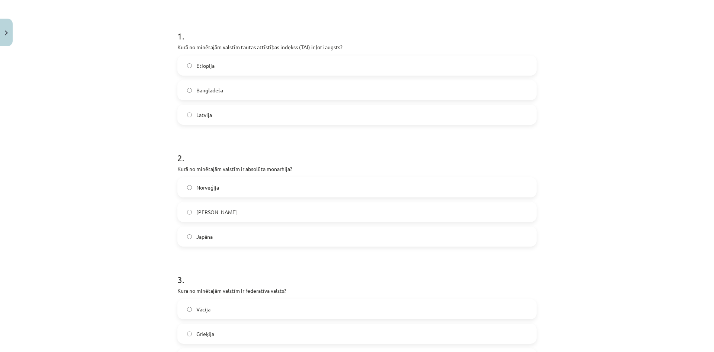
click at [277, 208] on label "Saūda Arābija" at bounding box center [357, 211] width 358 height 19
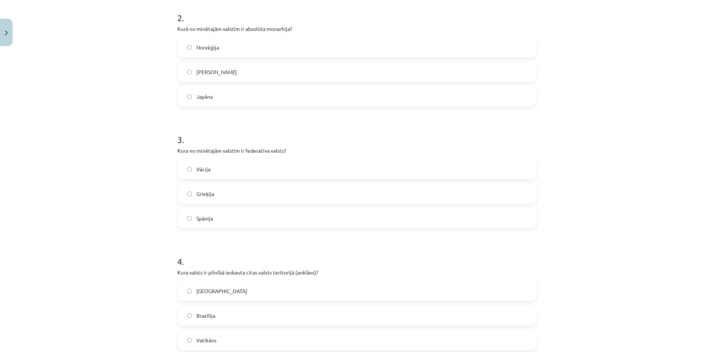
scroll to position [279, 0]
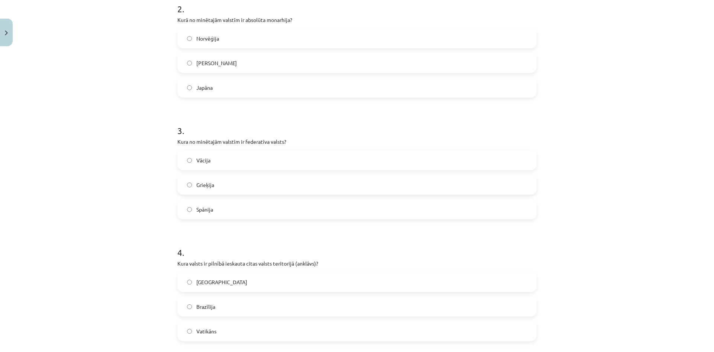
click at [265, 157] on label "Vācija" at bounding box center [357, 160] width 358 height 19
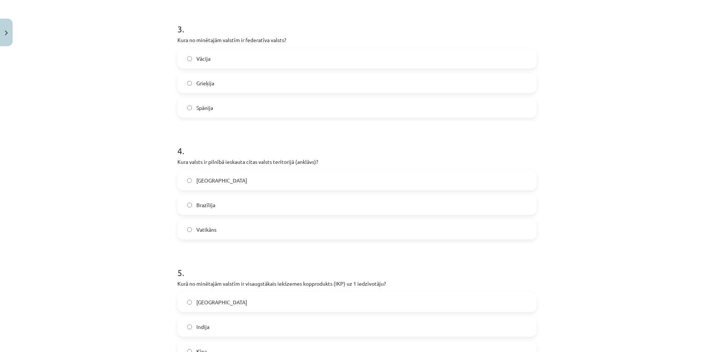
scroll to position [428, 0]
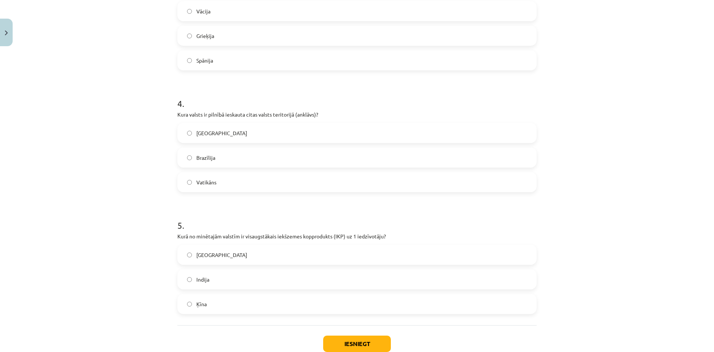
click at [279, 185] on label "Vatikāns" at bounding box center [357, 182] width 358 height 19
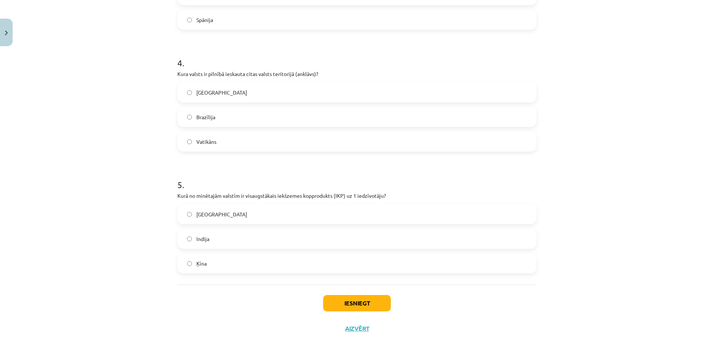
scroll to position [476, 0]
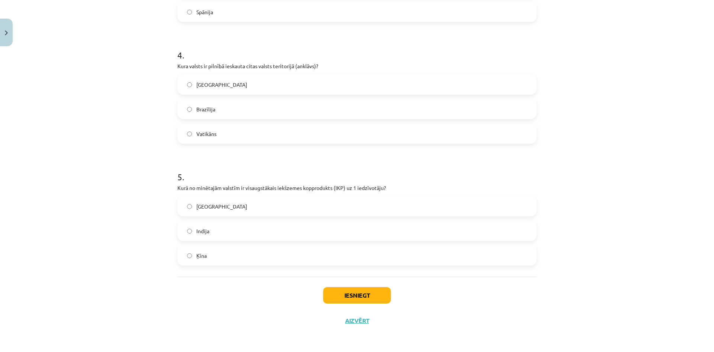
click at [287, 208] on label "ASV" at bounding box center [357, 206] width 358 height 19
click at [377, 294] on button "Iesniegt" at bounding box center [357, 295] width 68 height 16
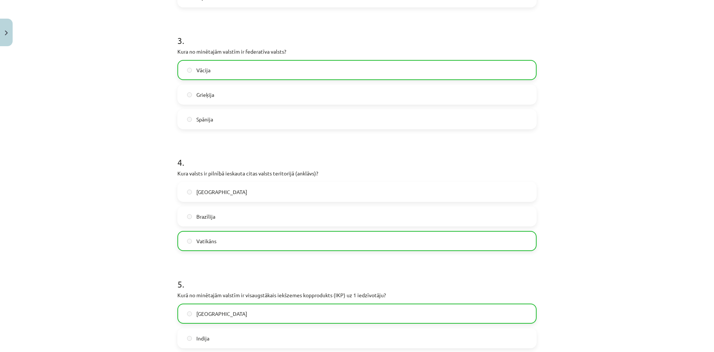
scroll to position [500, 0]
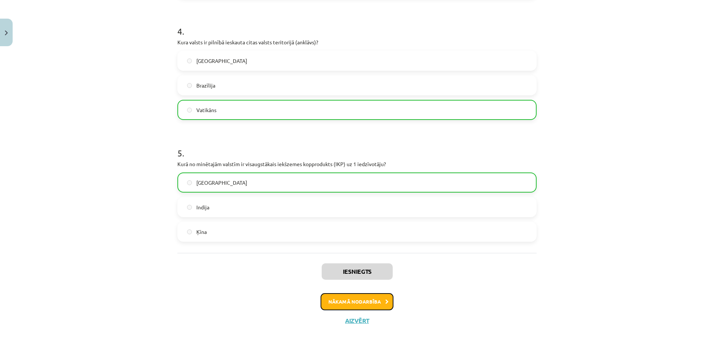
click at [372, 297] on button "Nākamā nodarbība" at bounding box center [357, 301] width 73 height 17
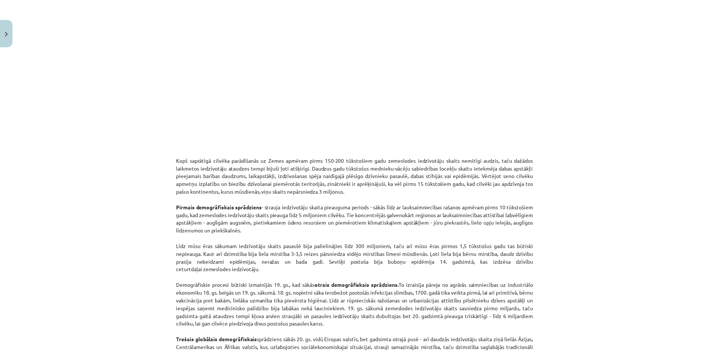
scroll to position [0, 0]
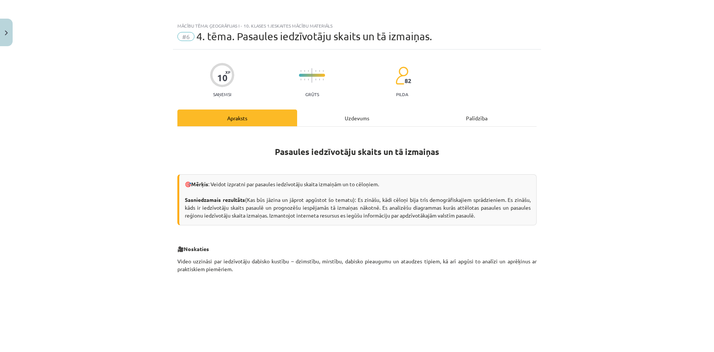
drag, startPoint x: 404, startPoint y: 74, endPoint x: 373, endPoint y: 15, distance: 67.6
click at [1, 29] on button "Close" at bounding box center [6, 33] width 13 height 28
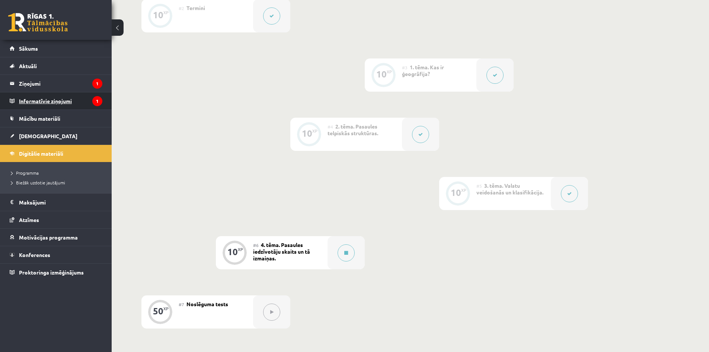
click at [57, 99] on legend "Informatīvie ziņojumi 1" at bounding box center [60, 100] width 83 height 17
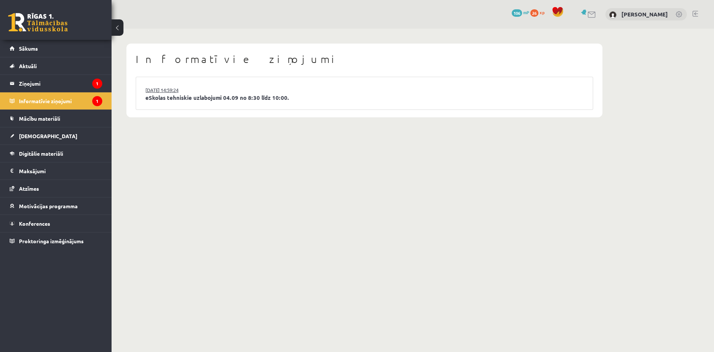
click at [165, 90] on link "03.09.2025 14:59:24" at bounding box center [173, 89] width 56 height 7
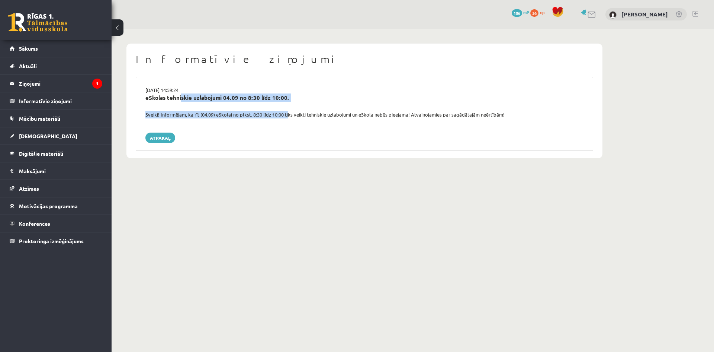
drag, startPoint x: 181, startPoint y: 106, endPoint x: 281, endPoint y: 111, distance: 100.2
click at [288, 112] on div "03.09.2025 14:59:24 eSkolas tehniskie uzlabojumi 04.09 no 8:30 līdz 10:00. Svei…" at bounding box center [365, 114] width 458 height 74
click at [278, 110] on div "eSkolas tehniskie uzlabojumi 04.09 no 8:30 līdz 10:00." at bounding box center [364, 101] width 449 height 17
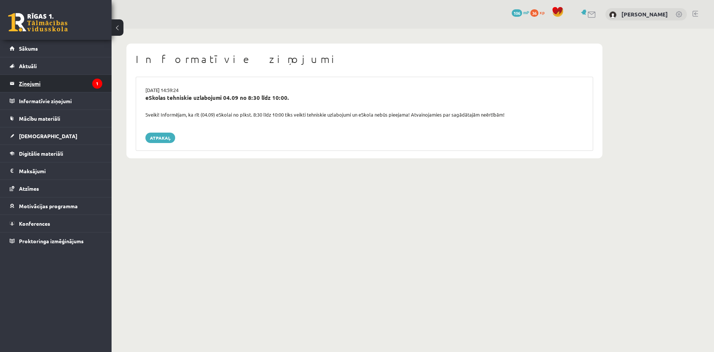
click at [68, 81] on legend "Ziņojumi 1" at bounding box center [60, 83] width 83 height 17
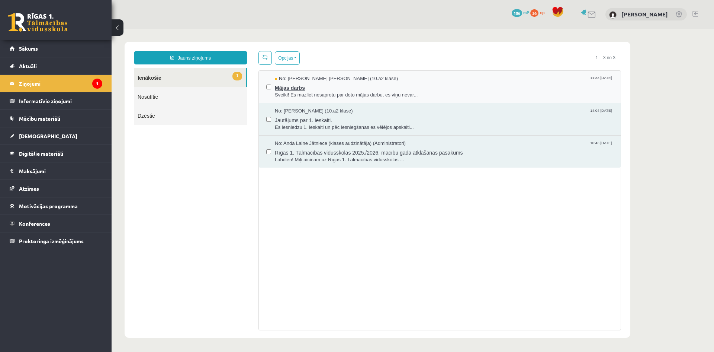
click at [475, 83] on span "Mājas darbs" at bounding box center [444, 86] width 339 height 9
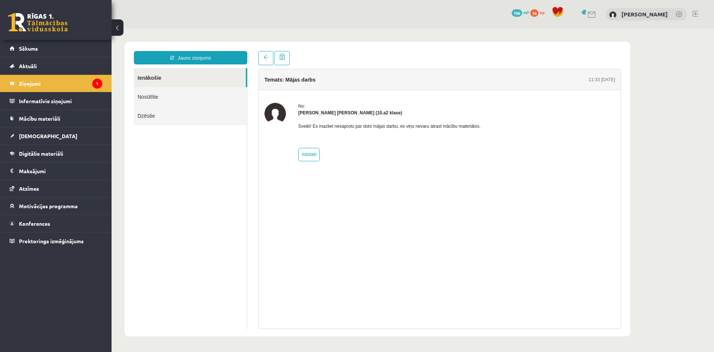
click at [376, 125] on p "Sveiki! Es mazliet nesaprotu par doto mājas darbu, es viņu nevaru atrast mācību…" at bounding box center [389, 126] width 182 height 7
drag, startPoint x: 432, startPoint y: 125, endPoint x: 484, endPoint y: 131, distance: 52.0
click at [464, 128] on p "Sveiki! Es mazliet nesaprotu par doto mājas darbu, es viņu nevaru atrast mācību…" at bounding box center [389, 126] width 182 height 7
click at [572, 138] on div "No: Endija Elizabete Zēvalde (10.a2 klase) Sveiki! Es mazliet nesaprotu par dot…" at bounding box center [440, 132] width 351 height 58
click at [339, 110] on strong "Endija Elizabete Zēvalde (10.a2 klase)" at bounding box center [350, 112] width 104 height 5
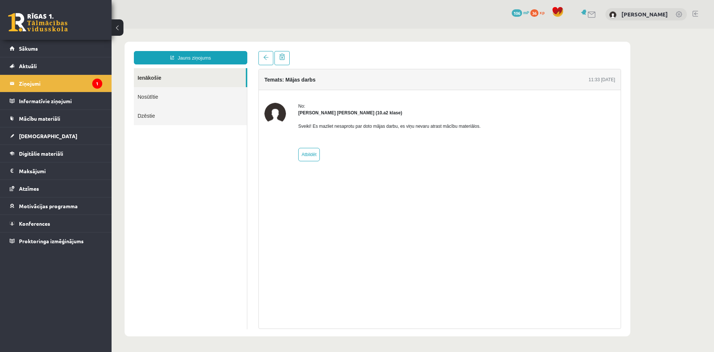
click at [287, 78] on h4 "Temats: Mājas darbs" at bounding box center [290, 80] width 51 height 6
click at [164, 91] on link "Nosūtītie" at bounding box center [190, 96] width 113 height 19
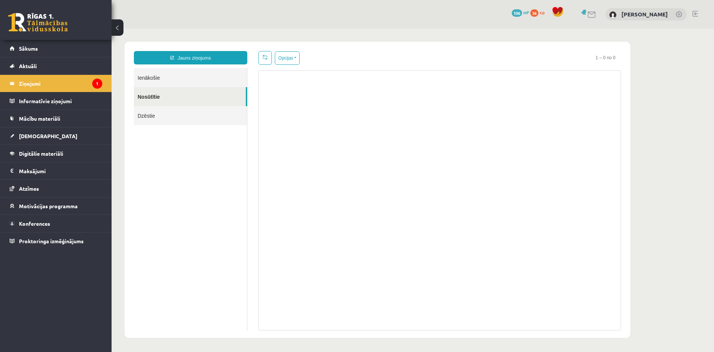
click at [162, 112] on link "Dzēstie" at bounding box center [190, 115] width 113 height 19
click at [153, 82] on link "Ienākošie" at bounding box center [190, 77] width 113 height 19
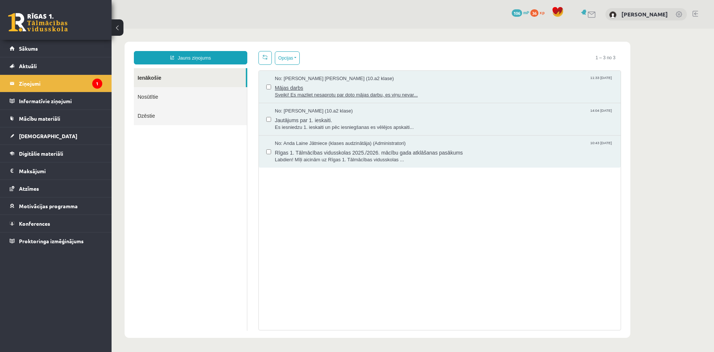
click at [343, 89] on span "Mājas darbs" at bounding box center [444, 86] width 339 height 9
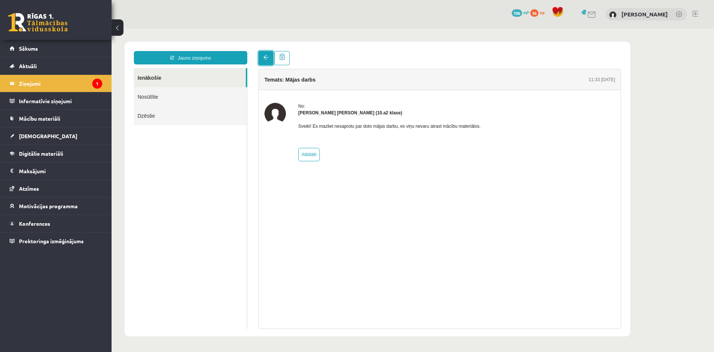
click at [260, 59] on link at bounding box center [266, 58] width 15 height 14
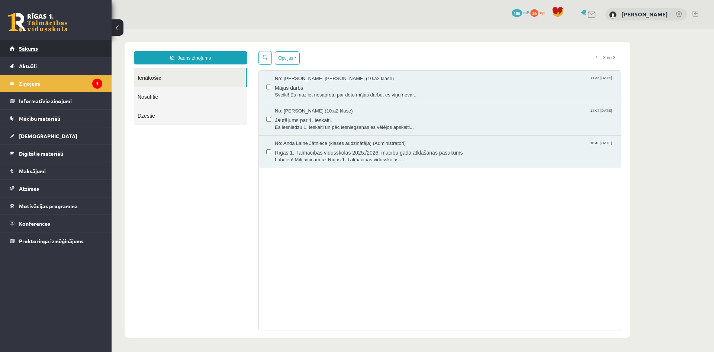
click at [41, 45] on link "Sākums" at bounding box center [56, 48] width 93 height 17
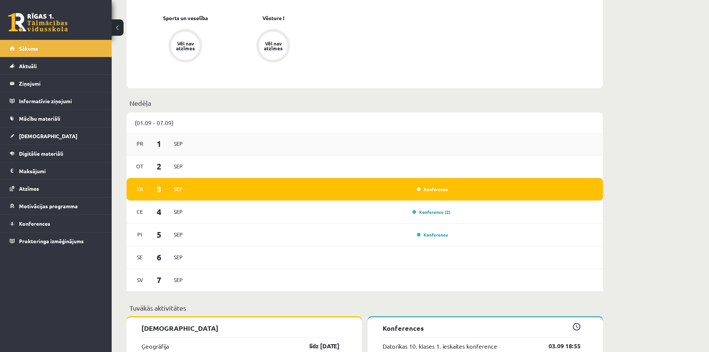
scroll to position [372, 0]
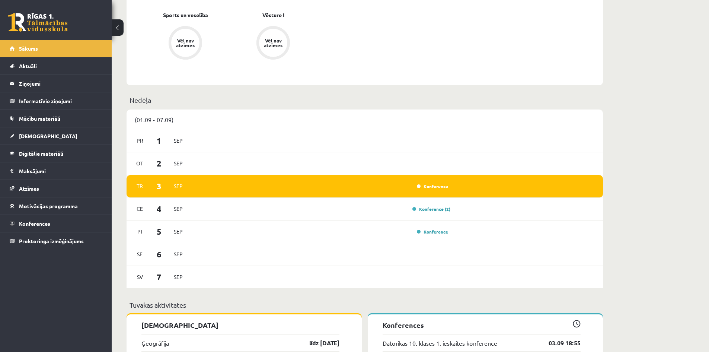
click at [440, 182] on div "Tr 3 Sep Konference" at bounding box center [365, 186] width 476 height 23
click at [438, 188] on link "Konference" at bounding box center [432, 186] width 31 height 6
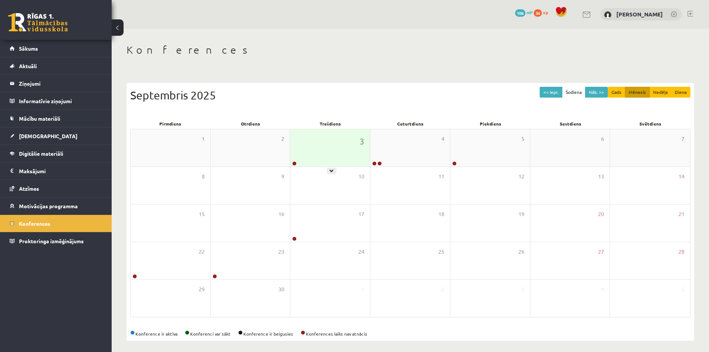
click at [312, 153] on div "3" at bounding box center [330, 147] width 80 height 37
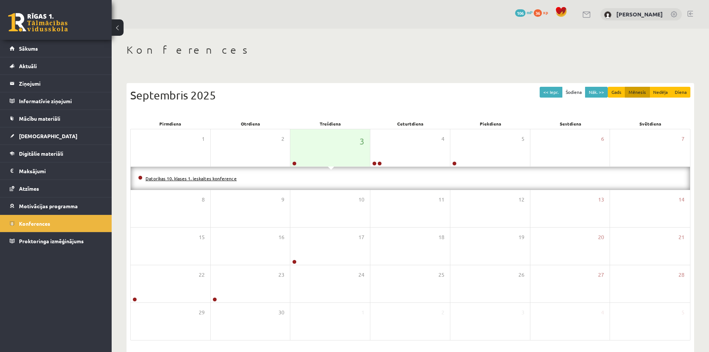
click at [196, 177] on link "Datorikas 10. klases 1. ieskaites konference" at bounding box center [190, 178] width 91 height 6
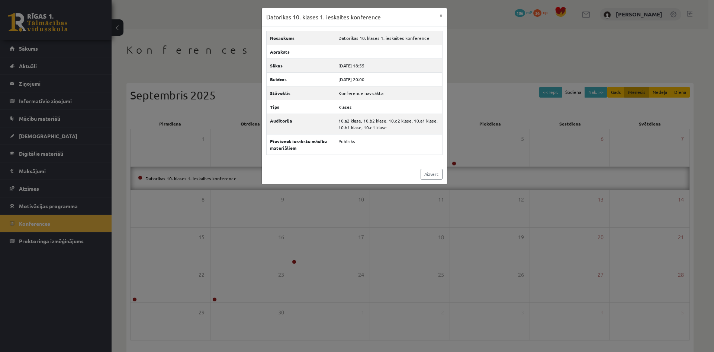
click at [399, 199] on div "Datorikas 10. klases 1. ieskaites konference × Nosaukums Datorikas 10. klases 1…" at bounding box center [357, 176] width 714 height 352
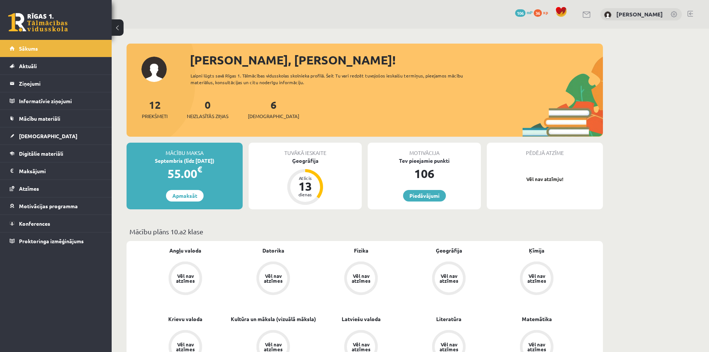
scroll to position [372, 0]
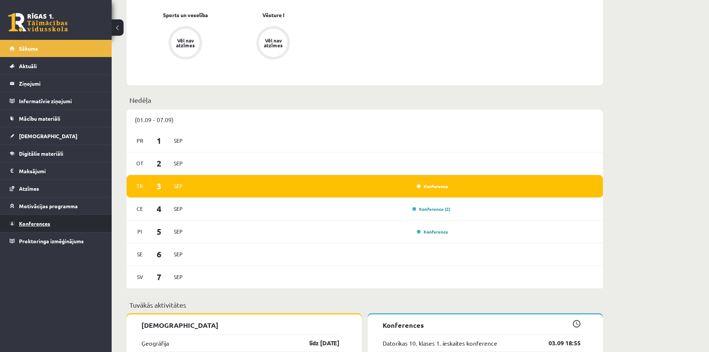
click at [74, 222] on link "Konferences" at bounding box center [56, 223] width 93 height 17
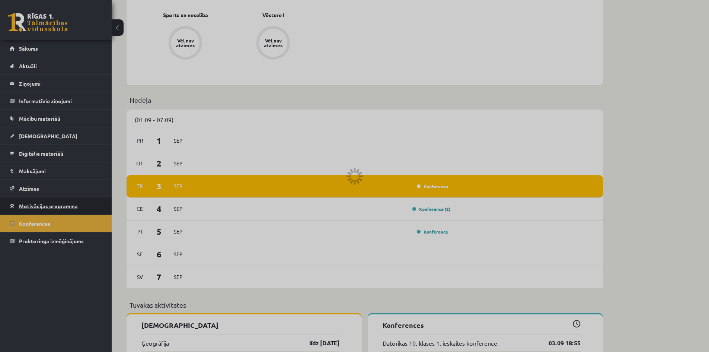
scroll to position [4, 0]
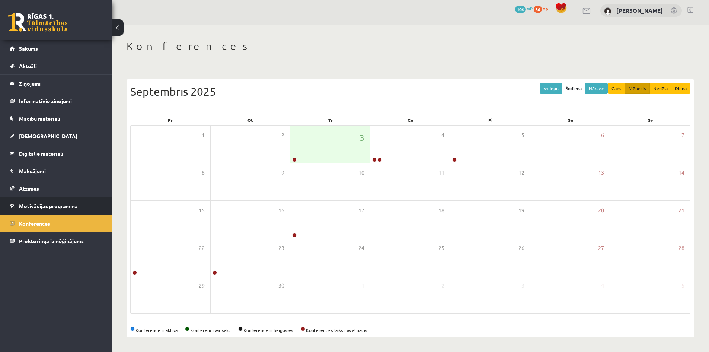
click at [73, 206] on span "Motivācijas programma" at bounding box center [48, 205] width 59 height 7
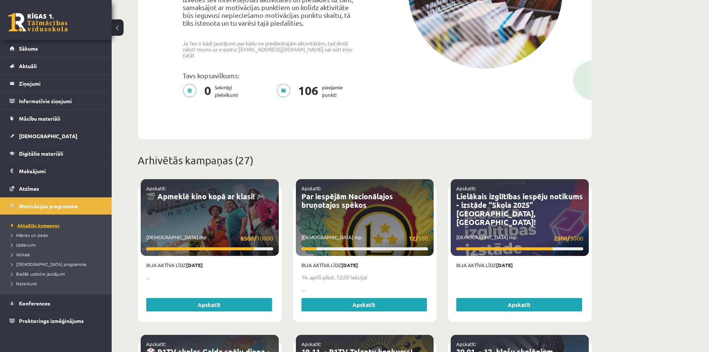
scroll to position [227, 0]
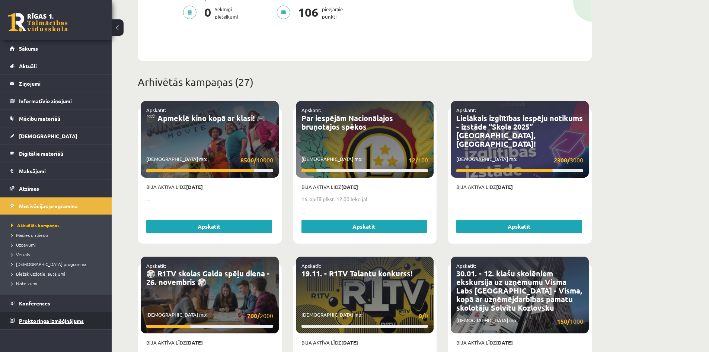
click at [92, 322] on link "Proktoringa izmēģinājums" at bounding box center [56, 320] width 93 height 17
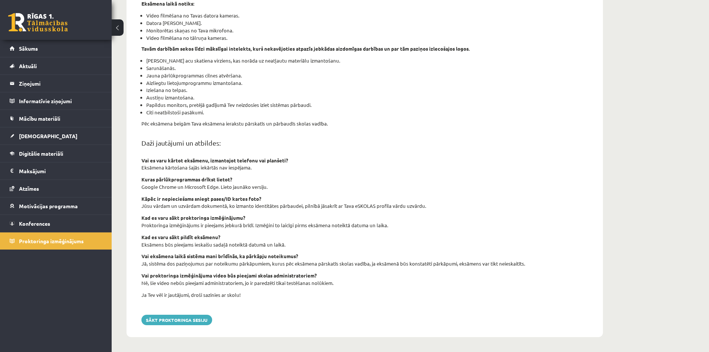
click at [29, 39] on div "0 Dāvanas 106 mP 36 xp" at bounding box center [56, 20] width 112 height 40
click at [44, 36] on div "0 Dāvanas 106 mP 36 xp" at bounding box center [56, 20] width 112 height 40
click at [41, 42] on link "Sākums" at bounding box center [56, 48] width 93 height 17
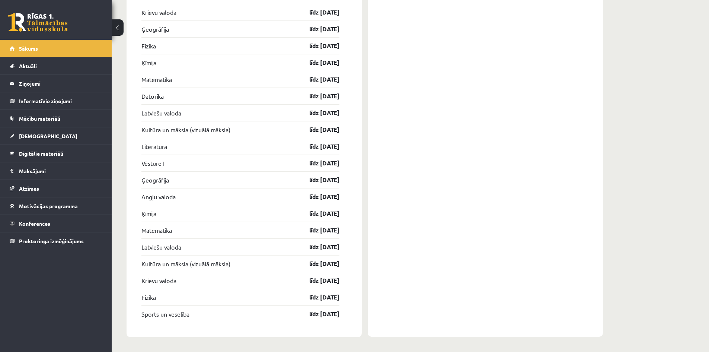
scroll to position [1390, 0]
